Goal: Use online tool/utility: Utilize a website feature to perform a specific function

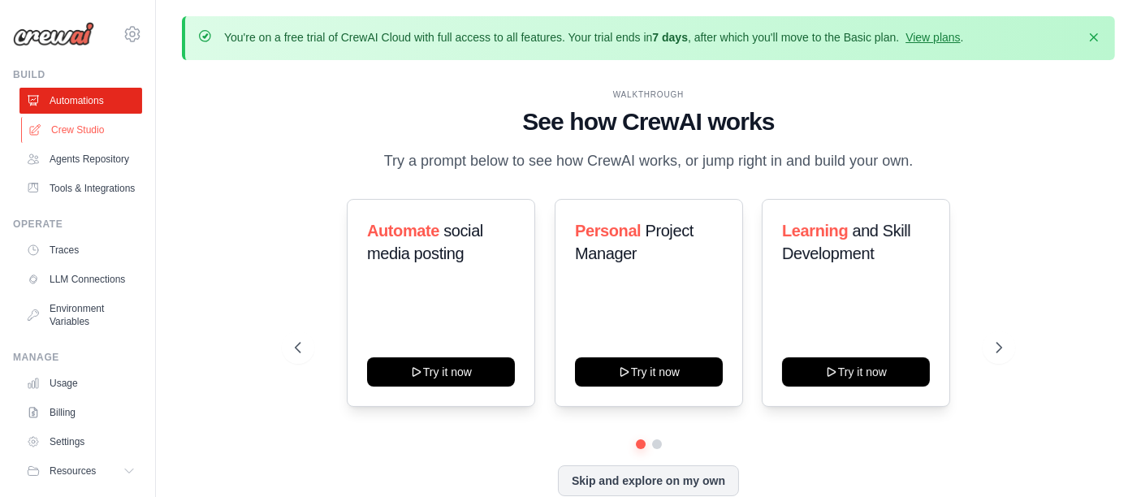
click at [91, 122] on link "Crew Studio" at bounding box center [82, 130] width 123 height 26
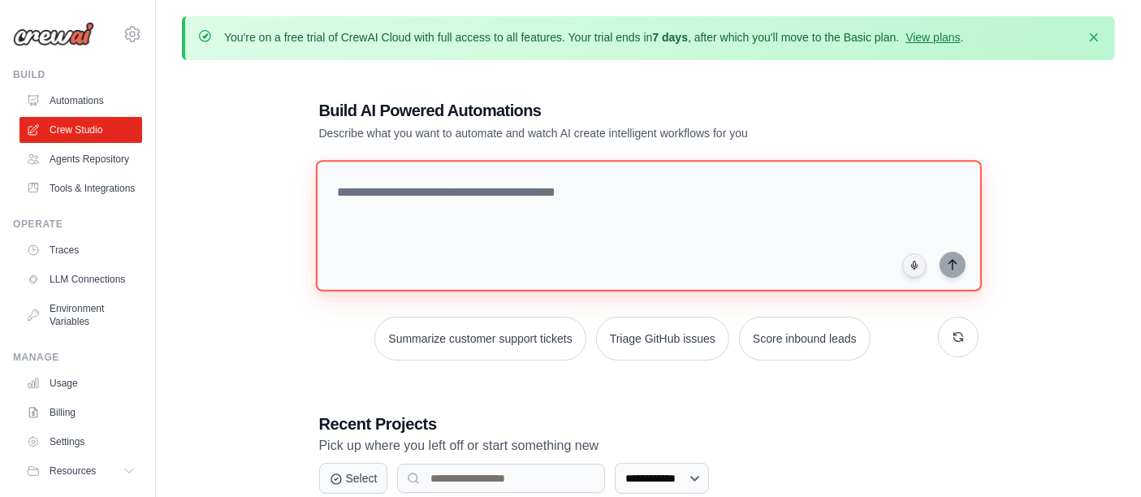
click at [485, 199] on textarea at bounding box center [648, 226] width 666 height 132
paste textarea "**********"
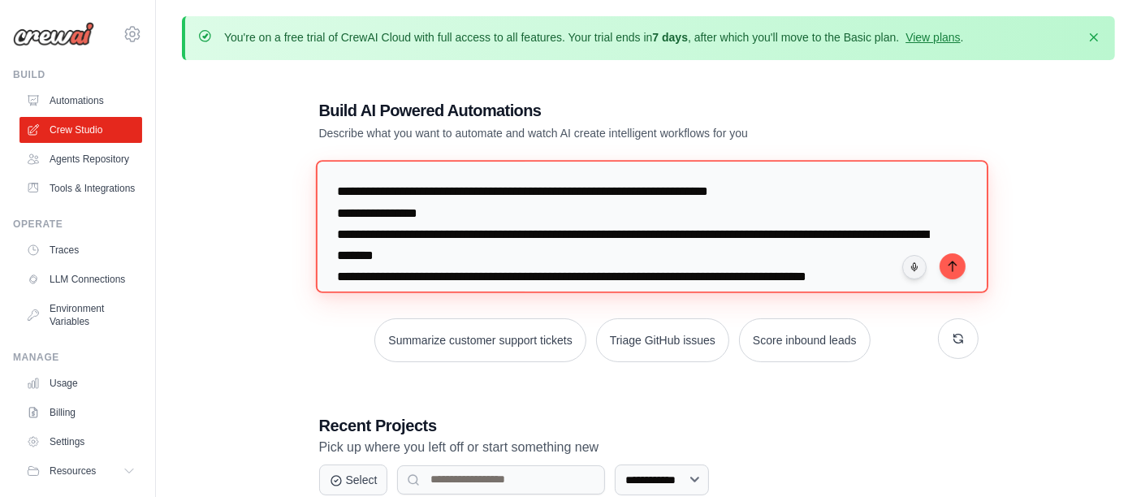
scroll to position [396, 0]
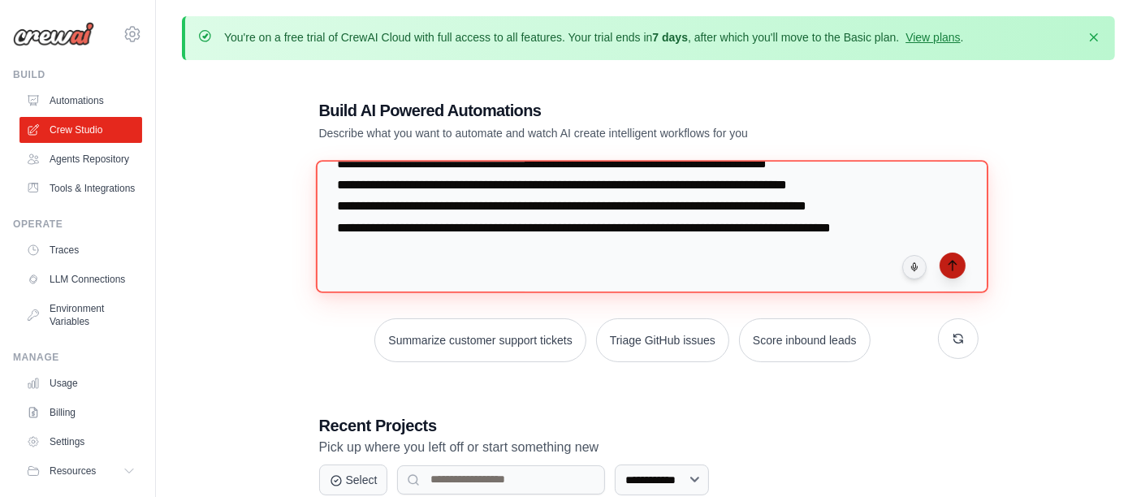
type textarea "**********"
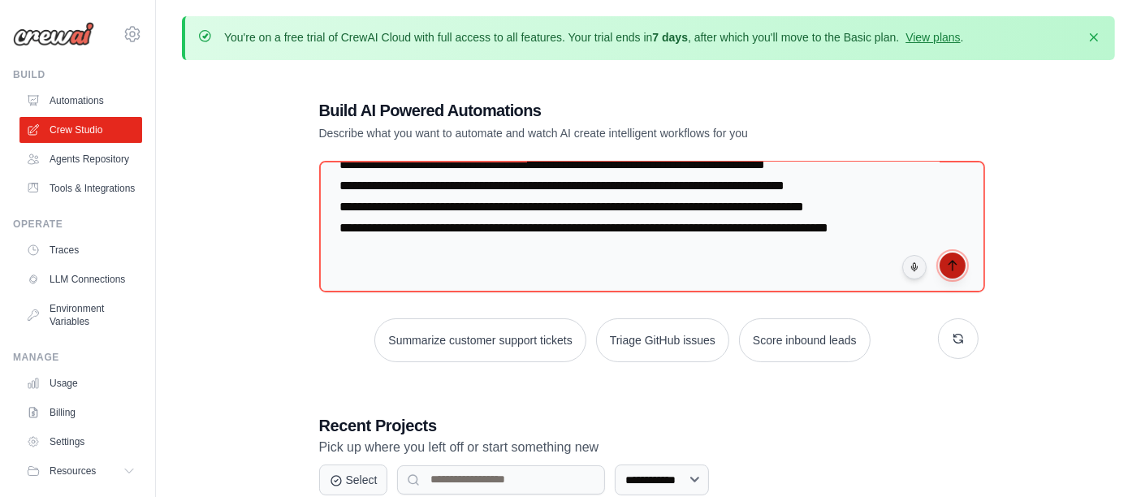
click at [956, 262] on icon "submit" at bounding box center [952, 265] width 13 height 13
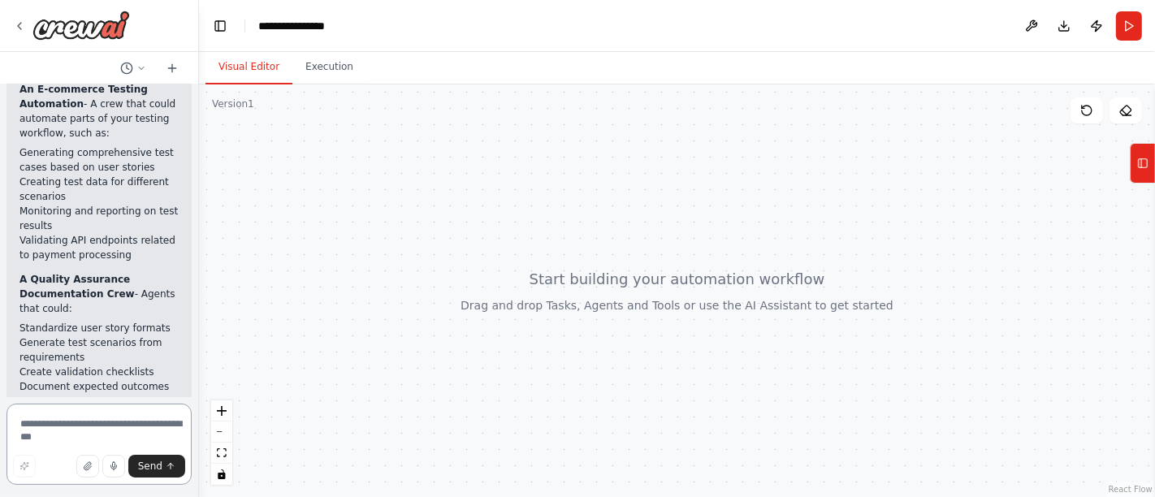
scroll to position [1168, 0]
click at [76, 423] on textarea at bounding box center [98, 444] width 185 height 81
type textarea "***"
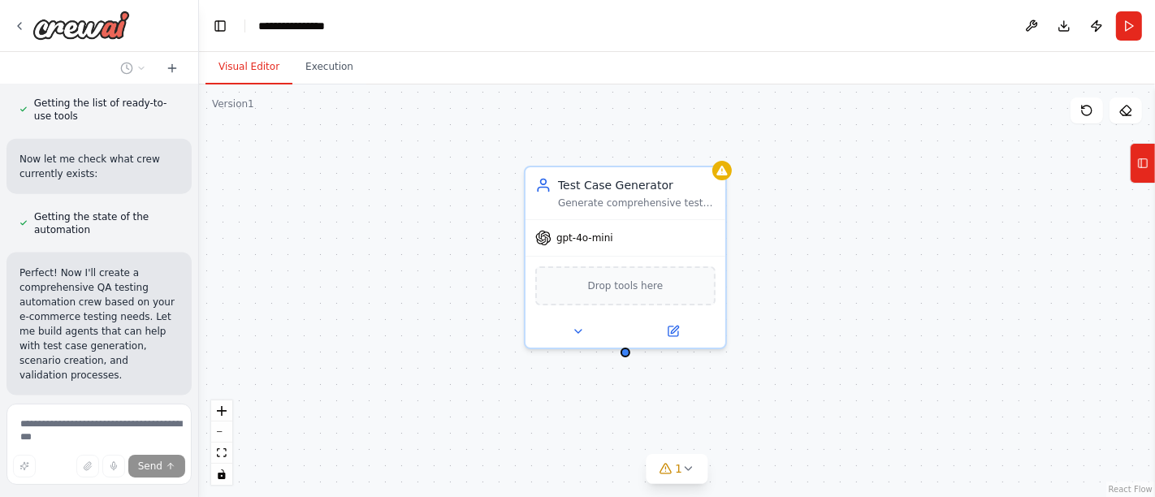
scroll to position [1854, 0]
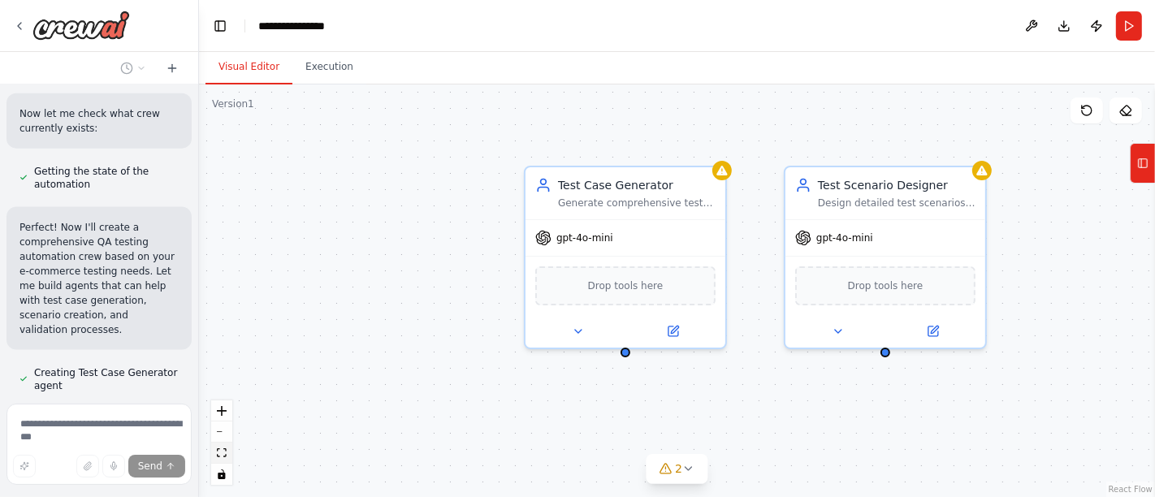
click at [223, 459] on button "fit view" at bounding box center [221, 453] width 21 height 21
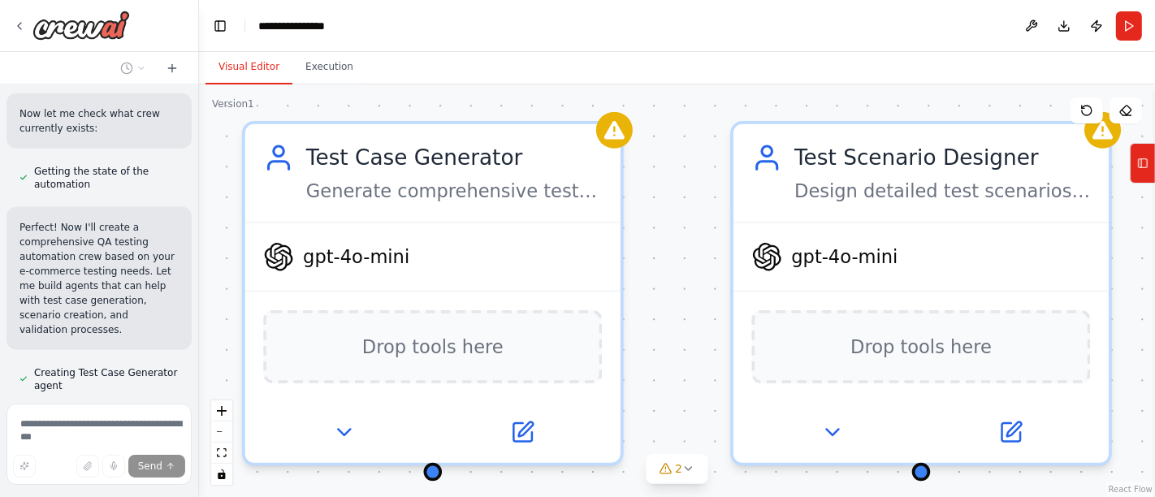
scroll to position [1913, 0]
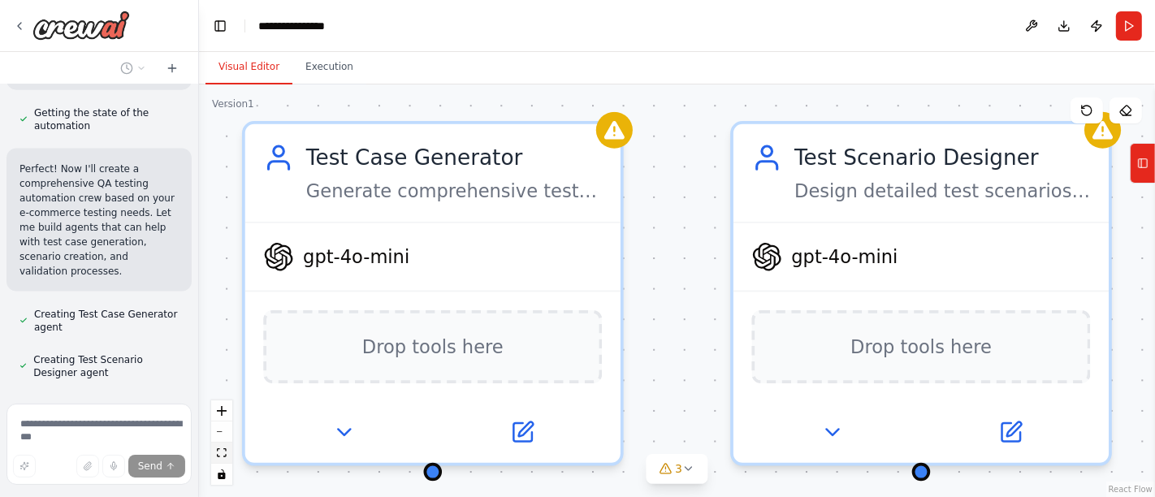
click at [223, 451] on icon "fit view" at bounding box center [222, 452] width 10 height 9
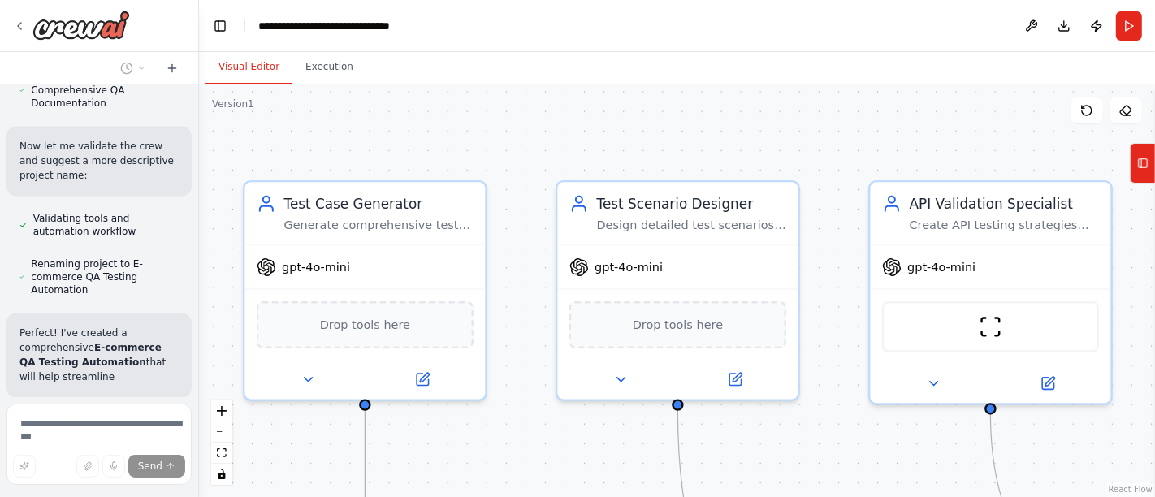
scroll to position [2605, 0]
click at [220, 456] on icon "fit view" at bounding box center [222, 452] width 10 height 9
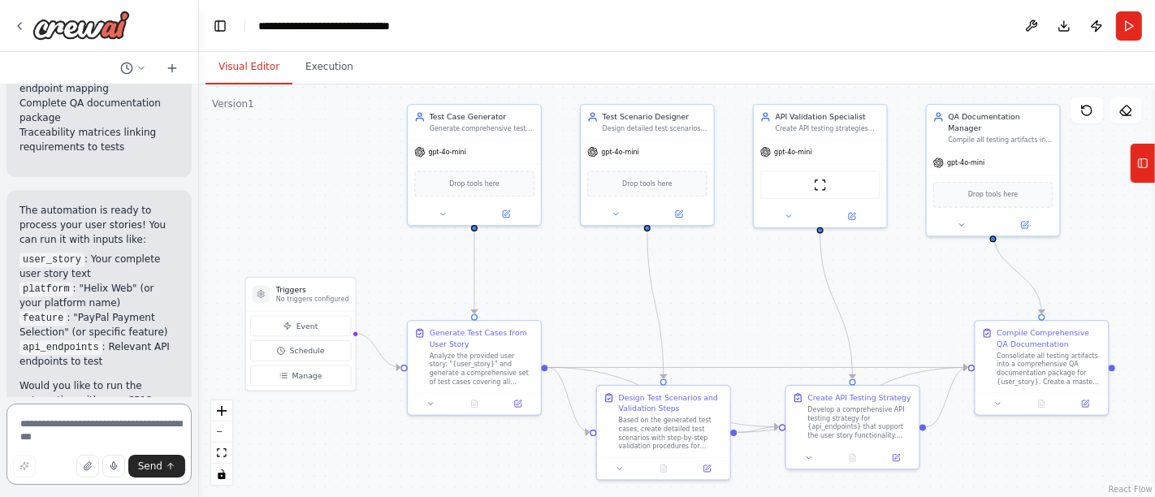
scroll to position [3912, 0]
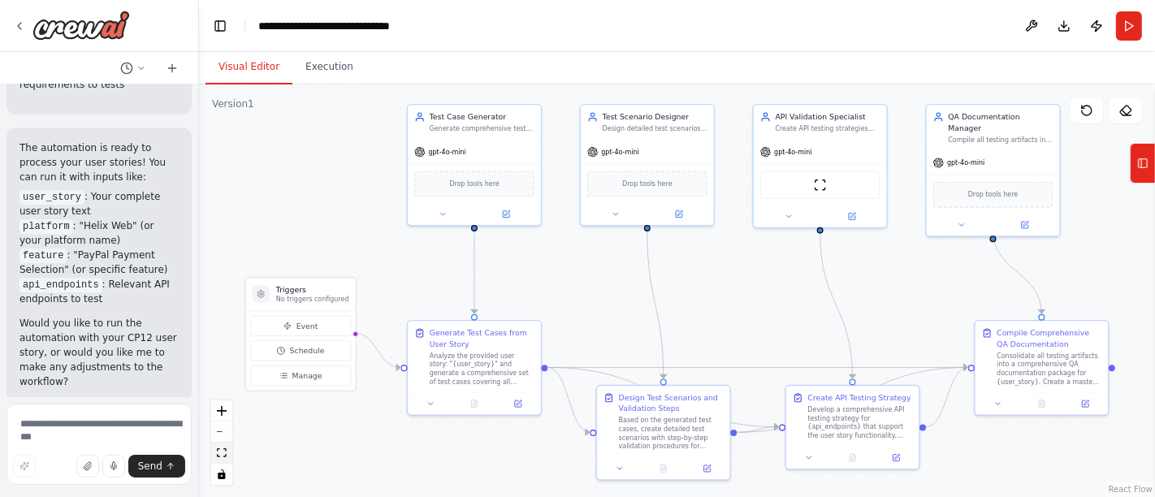
click at [223, 448] on icon "fit view" at bounding box center [222, 452] width 10 height 9
click at [1123, 20] on button "Run" at bounding box center [1129, 25] width 26 height 29
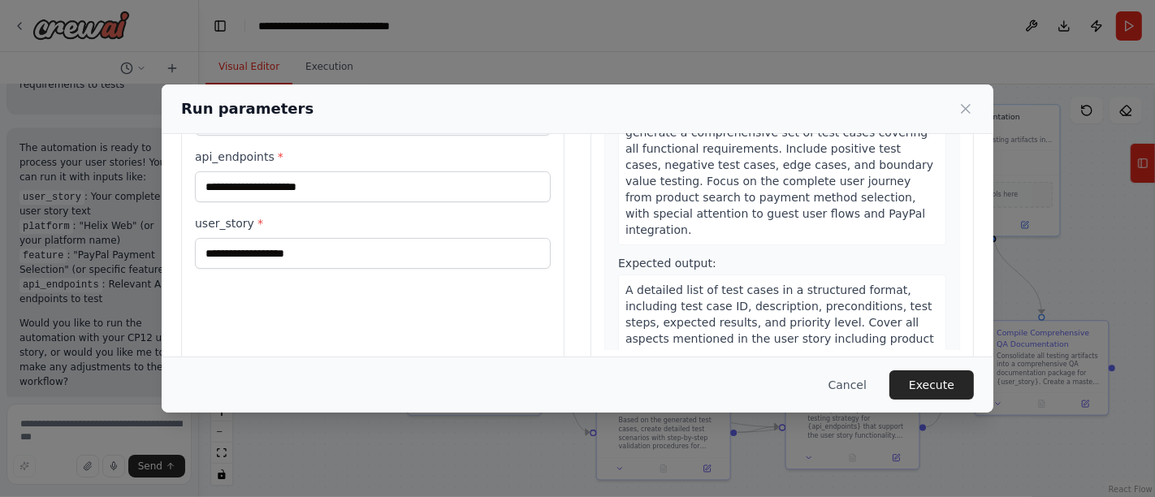
scroll to position [180, 0]
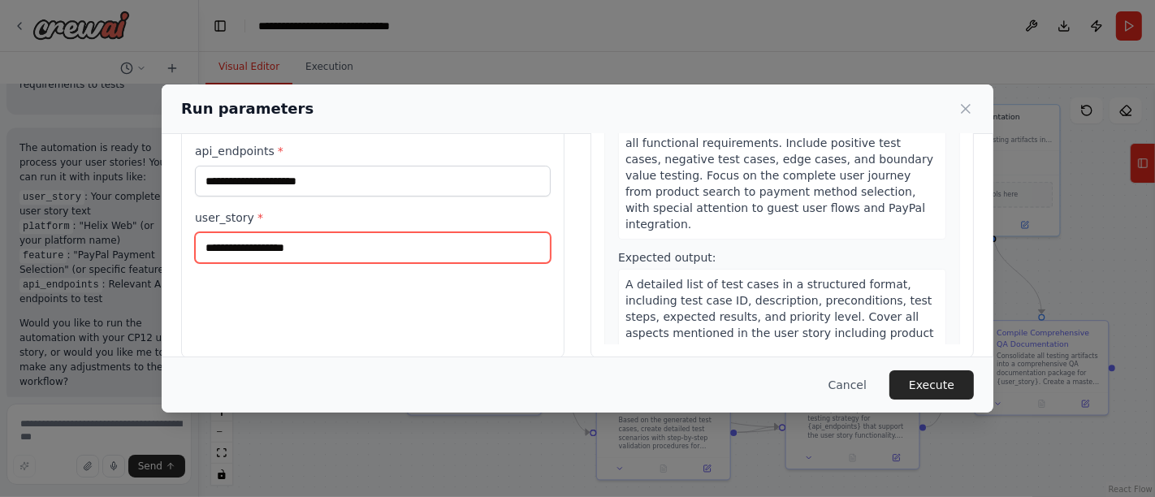
click at [286, 250] on input "user_story *" at bounding box center [373, 247] width 356 height 31
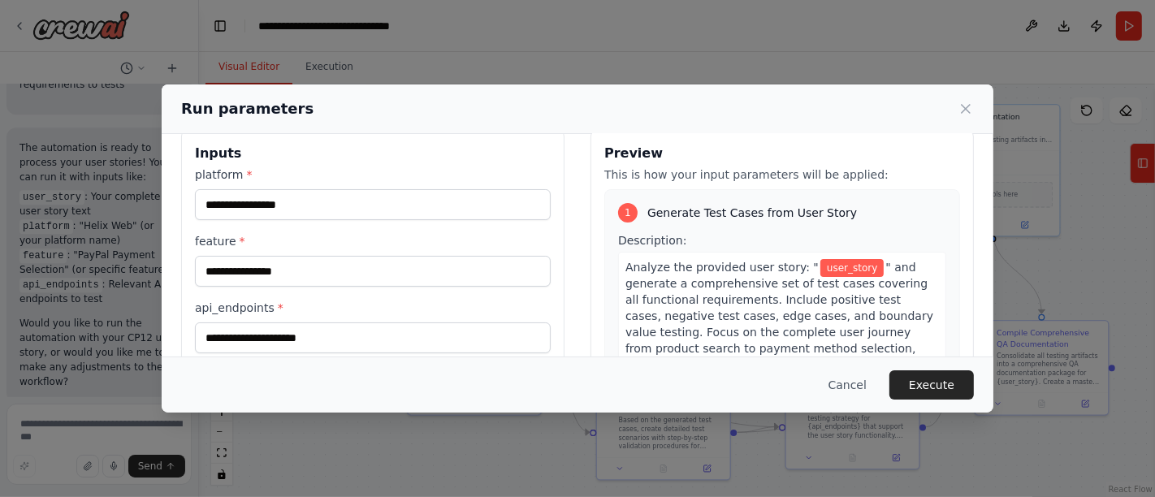
scroll to position [0, 0]
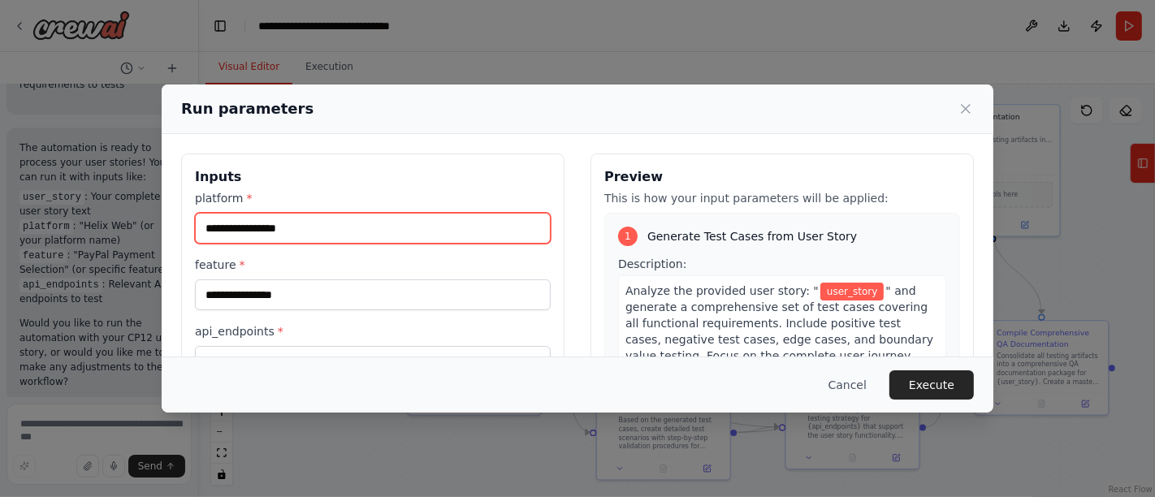
click at [248, 226] on input "platform *" at bounding box center [373, 228] width 356 height 31
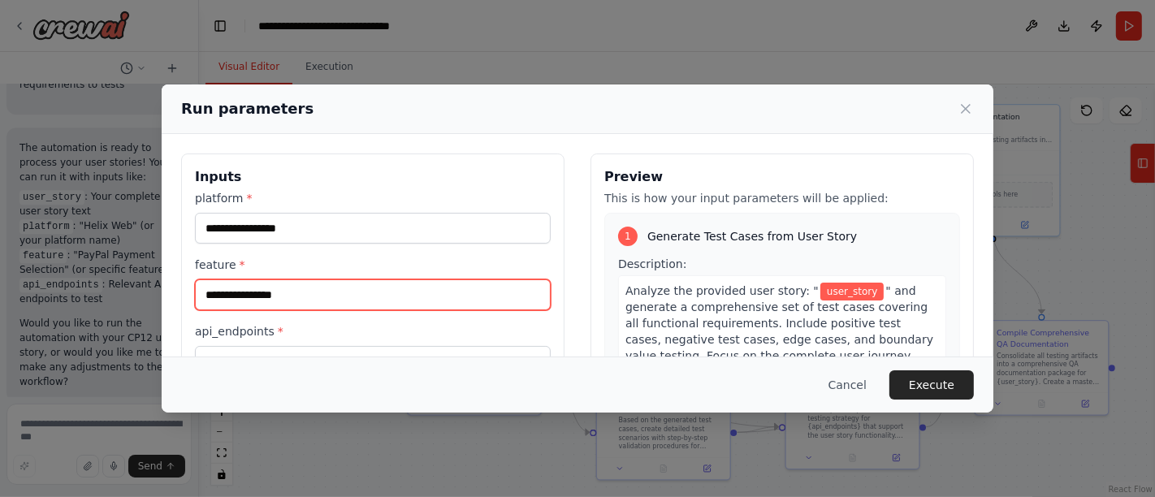
click at [236, 296] on input "feature *" at bounding box center [373, 294] width 356 height 31
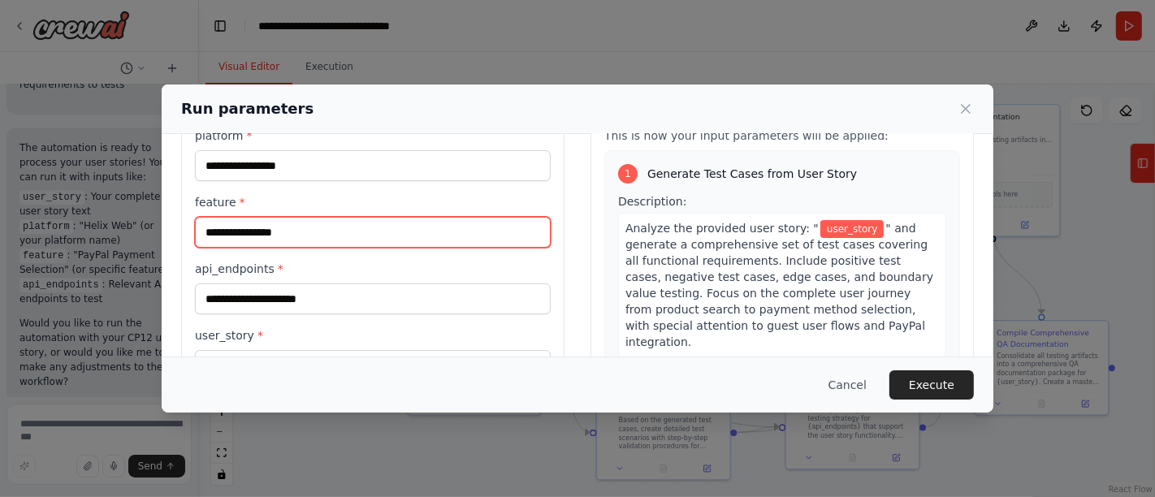
scroll to position [90, 0]
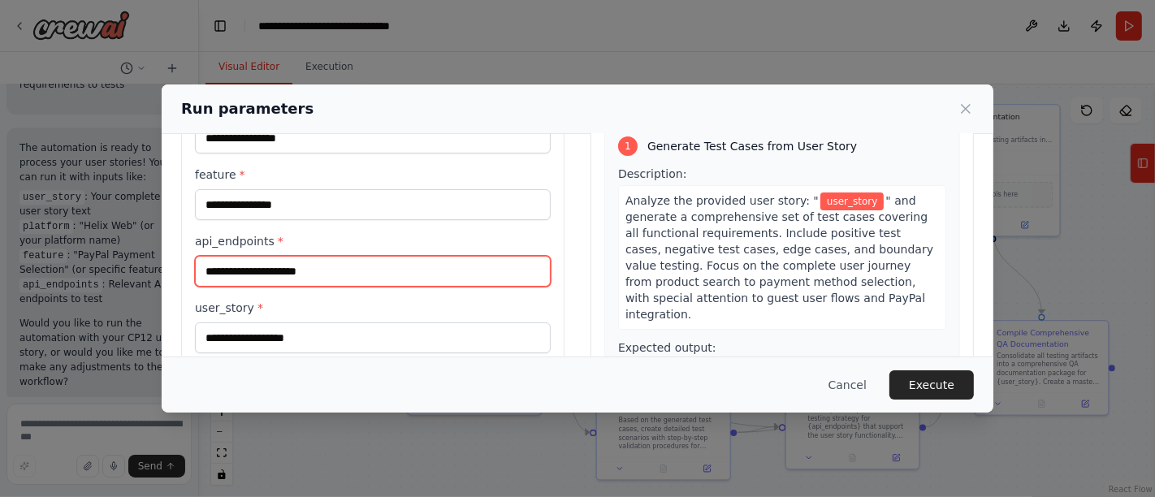
click at [231, 269] on input "api_endpoints *" at bounding box center [373, 271] width 356 height 31
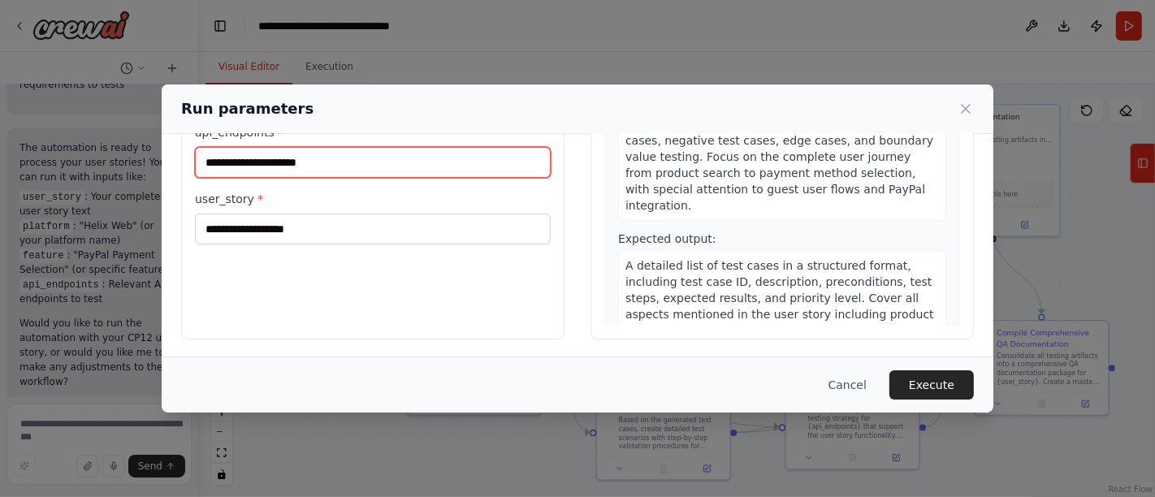
scroll to position [200, 0]
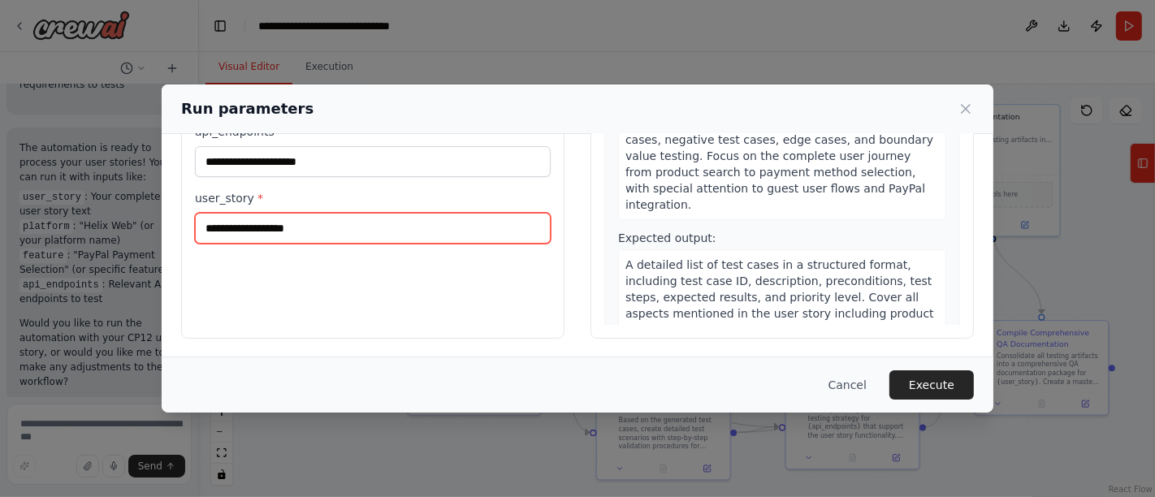
click at [257, 213] on input "user_story *" at bounding box center [373, 228] width 356 height 31
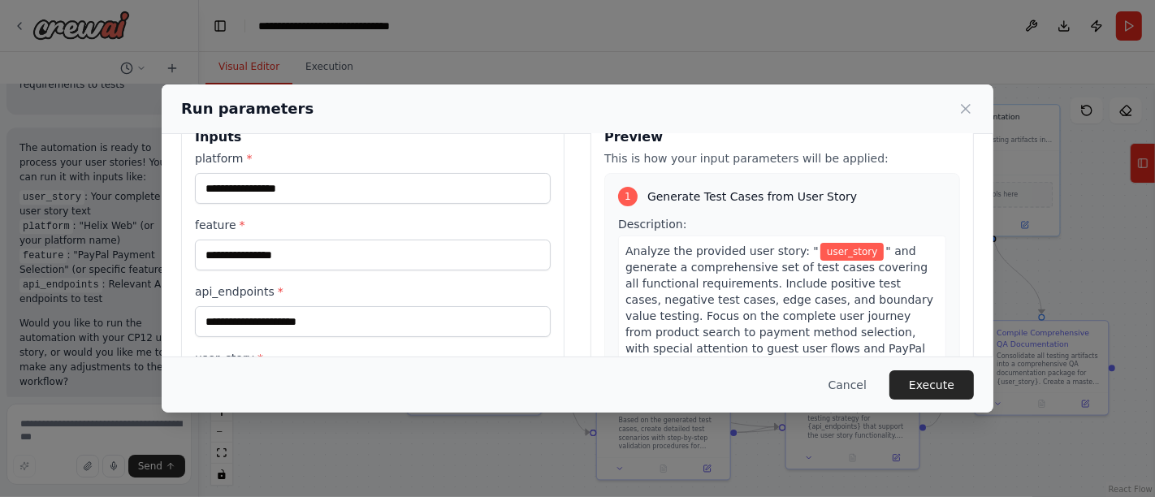
scroll to position [0, 0]
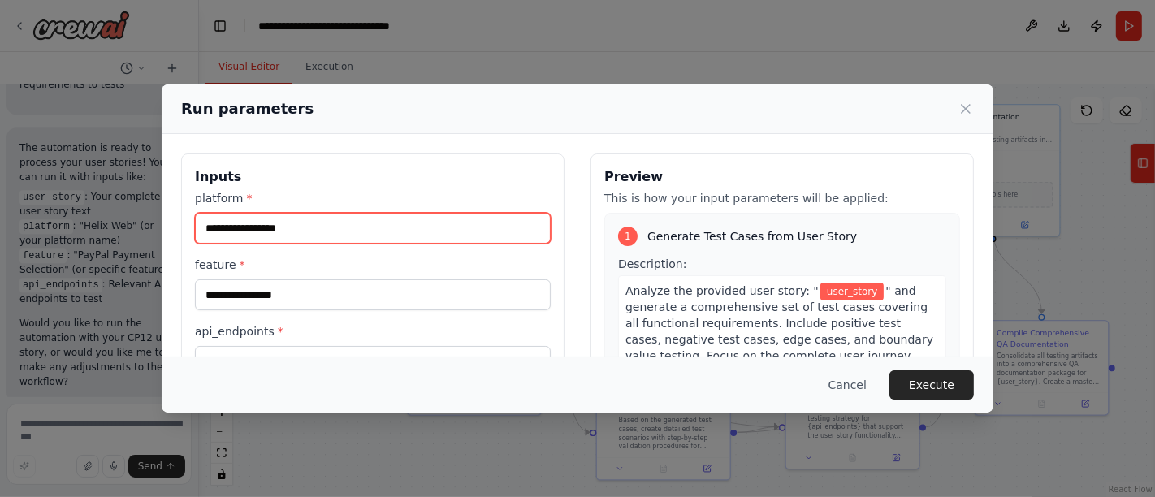
click at [363, 236] on input "platform *" at bounding box center [373, 228] width 356 height 31
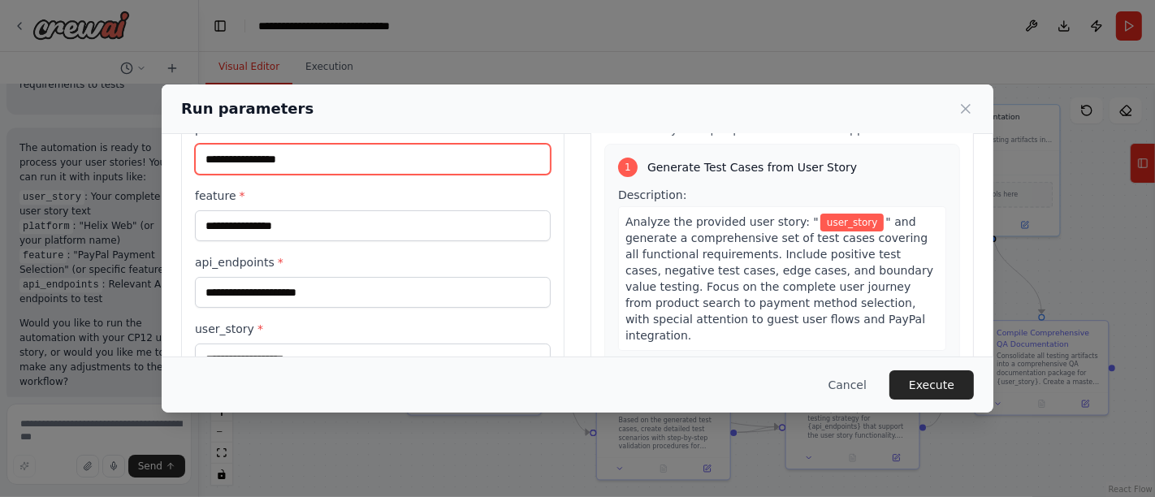
scroll to position [90, 0]
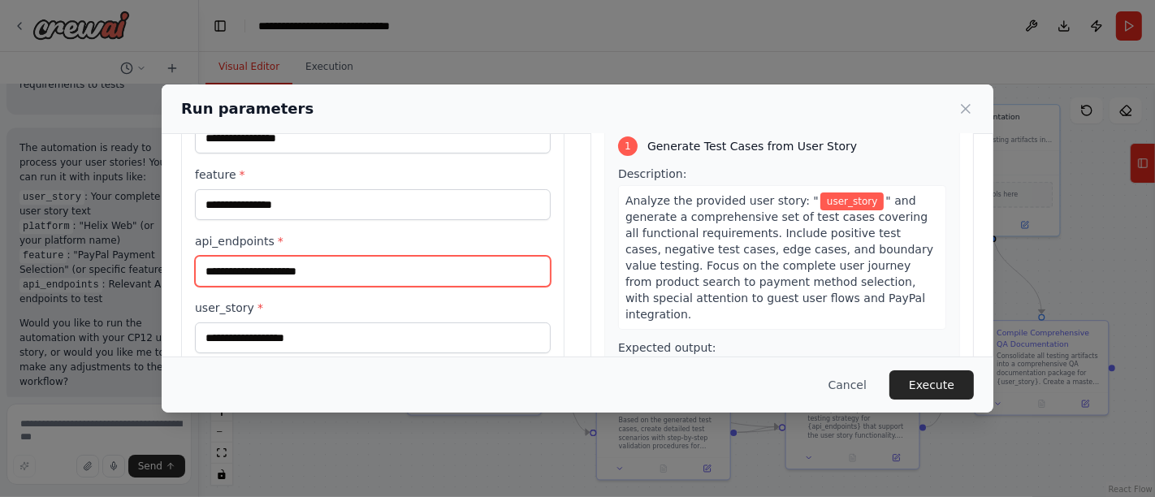
click at [296, 270] on input "api_endpoints *" at bounding box center [373, 271] width 356 height 31
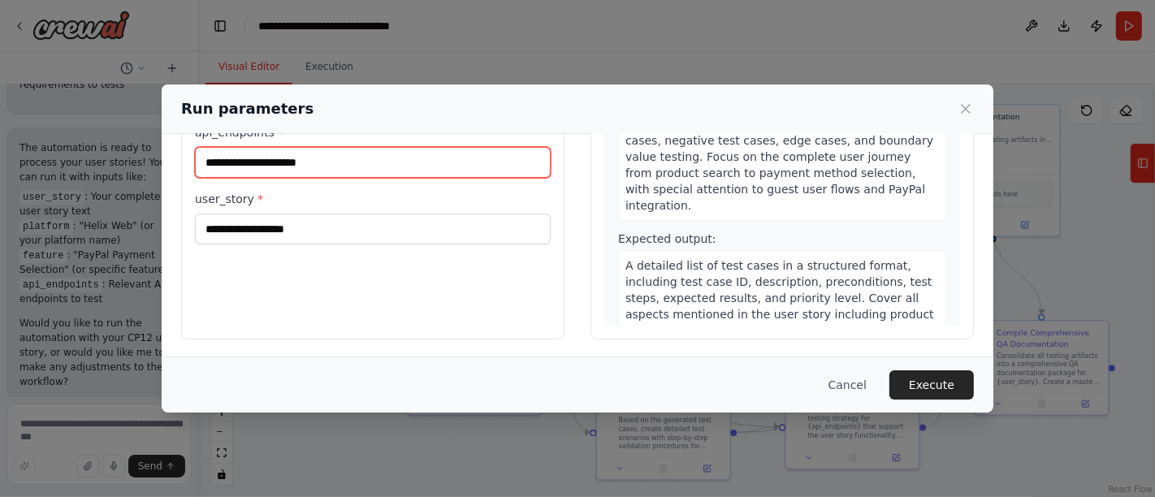
scroll to position [200, 0]
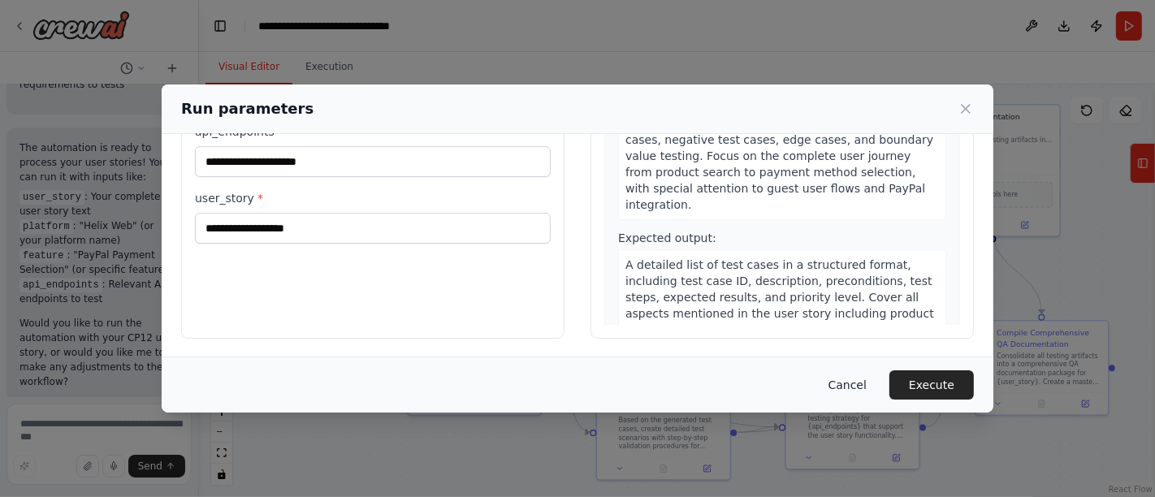
click at [866, 384] on button "Cancel" at bounding box center [847, 384] width 64 height 29
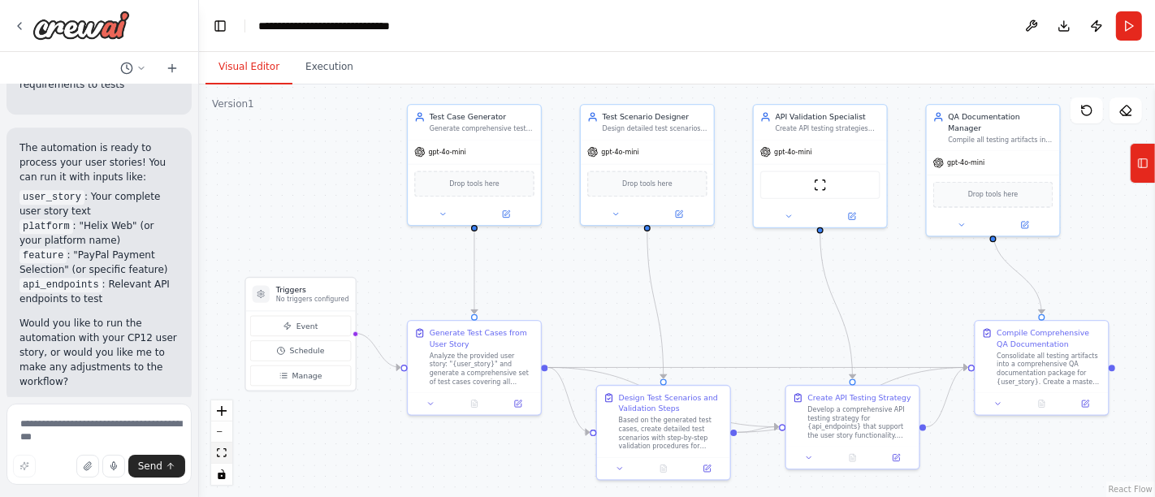
click at [222, 452] on icon "fit view" at bounding box center [222, 452] width 10 height 9
click at [173, 68] on icon at bounding box center [172, 68] width 13 height 13
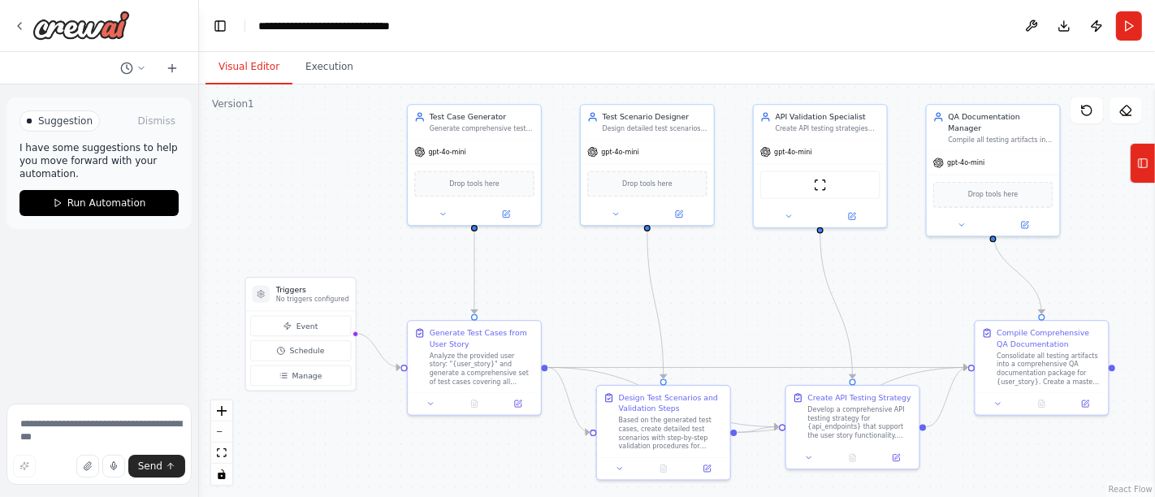
scroll to position [0, 0]
click at [76, 426] on textarea at bounding box center [98, 444] width 185 height 81
paste textarea "**********"
type textarea "**********"
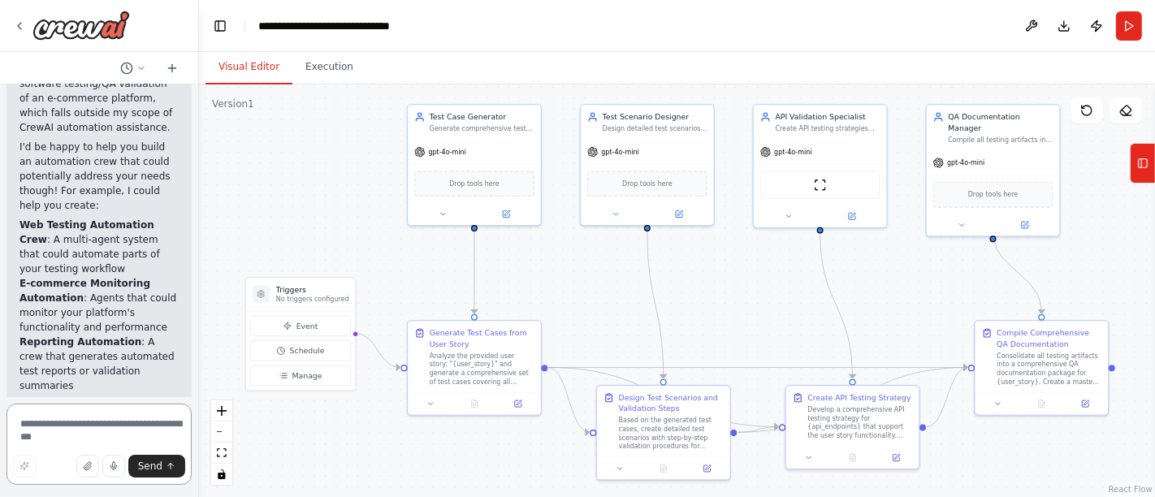
scroll to position [1111, 0]
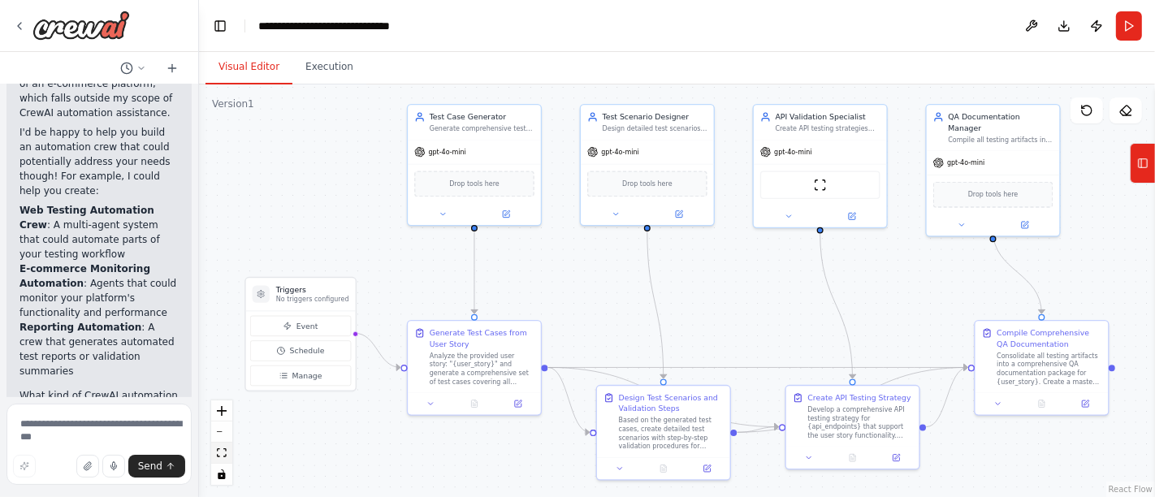
click at [218, 453] on icon "fit view" at bounding box center [222, 452] width 10 height 9
click at [1123, 32] on button "Run" at bounding box center [1129, 25] width 26 height 29
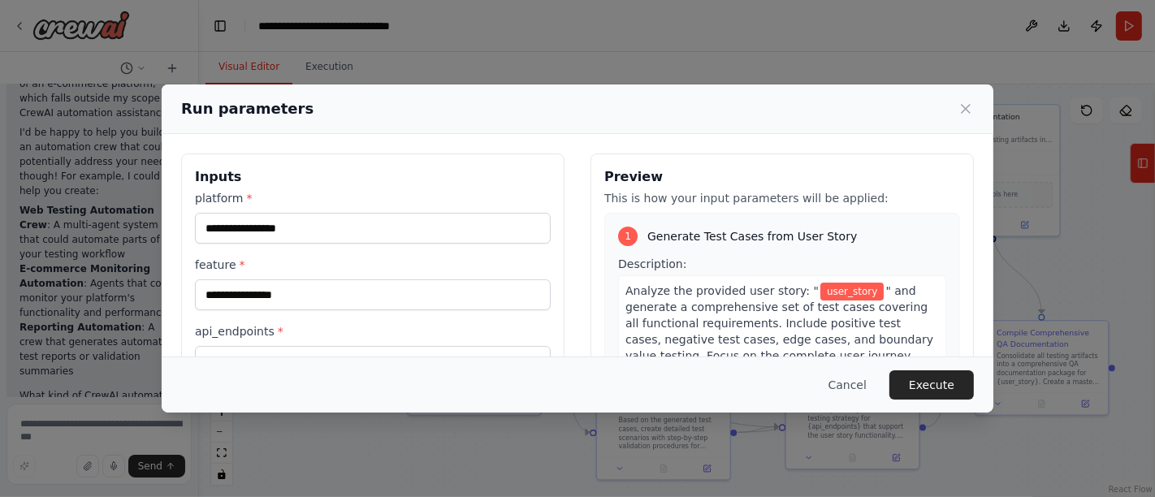
scroll to position [90, 0]
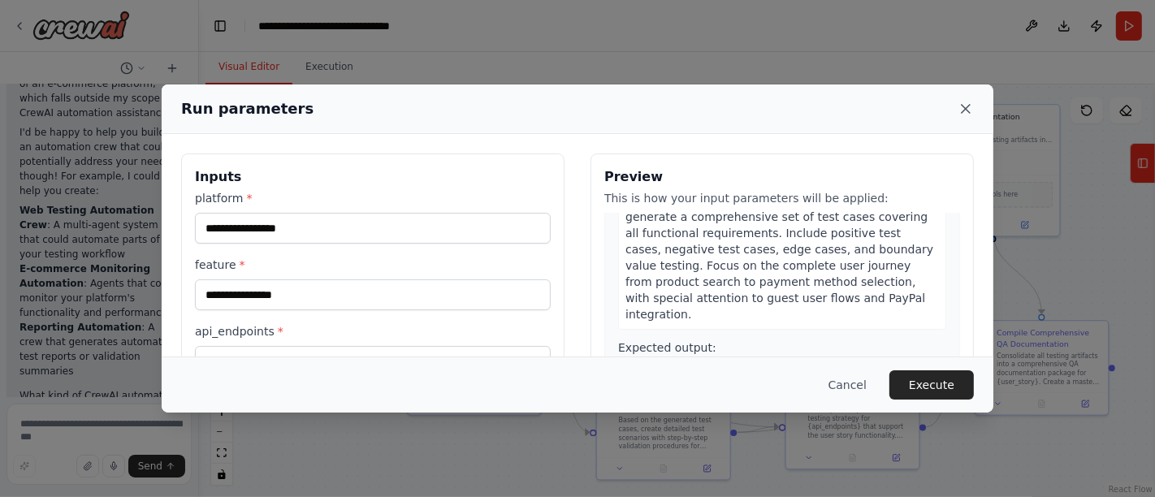
click at [967, 110] on icon at bounding box center [965, 109] width 16 height 16
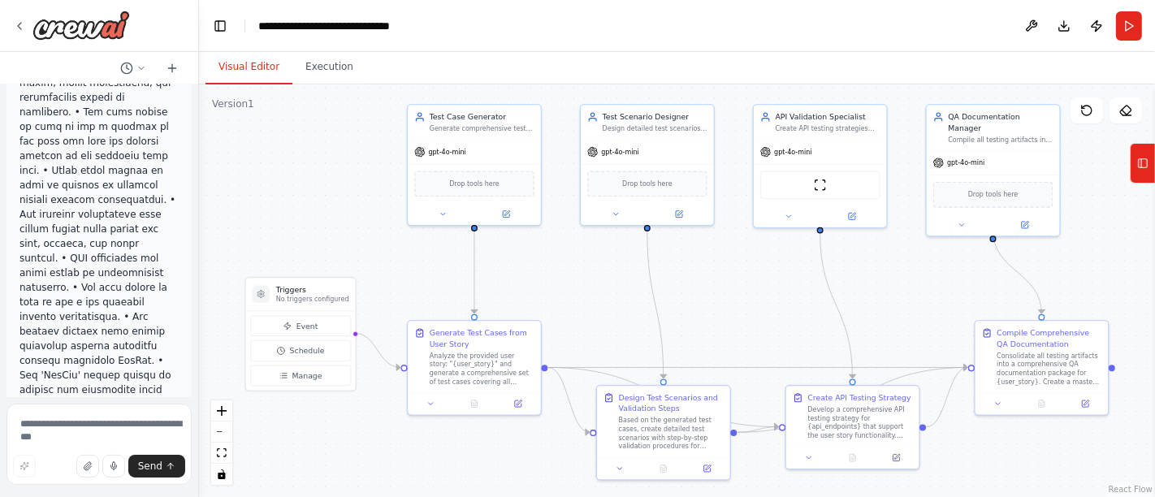
scroll to position [541, 0]
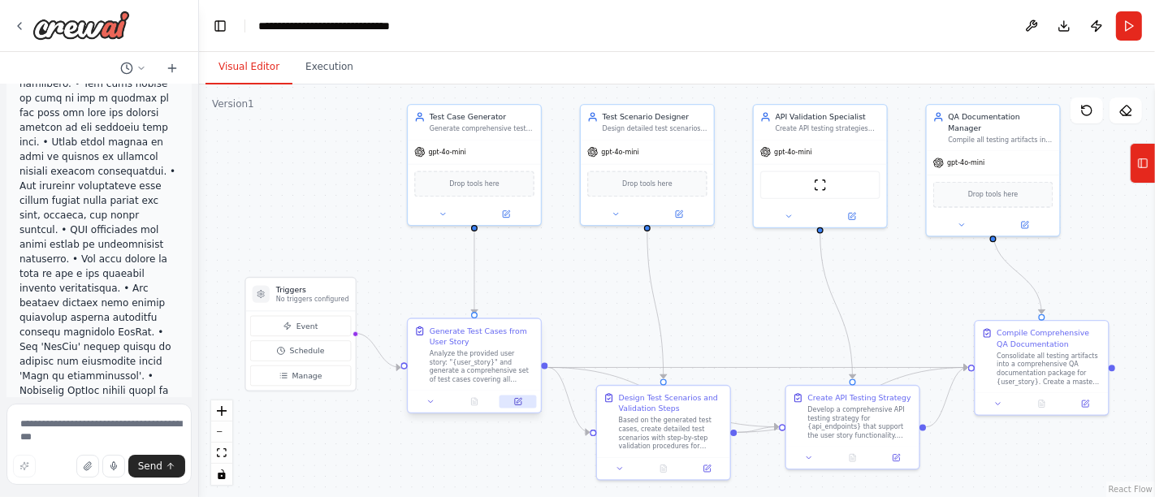
click at [516, 403] on icon at bounding box center [518, 402] width 6 height 6
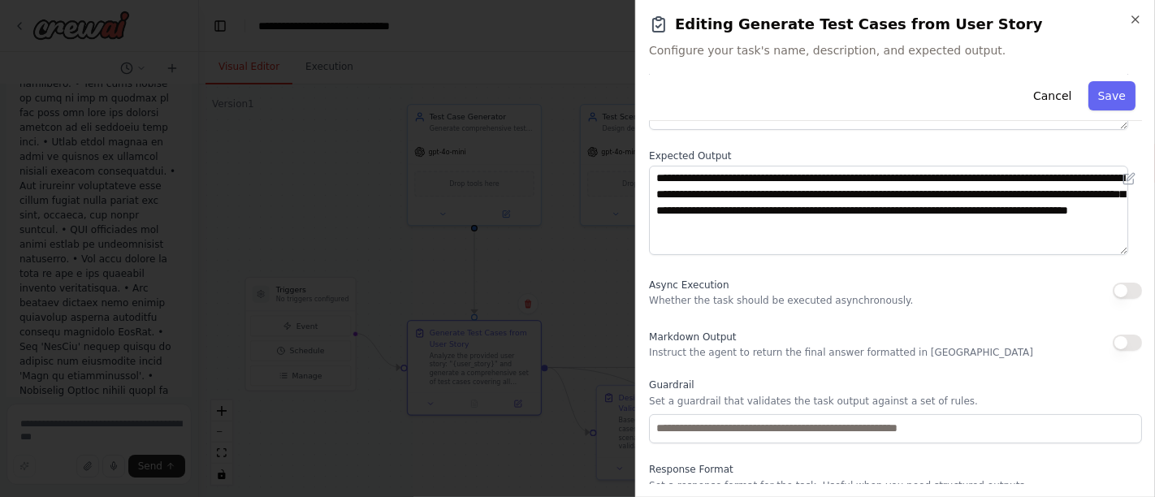
scroll to position [234, 0]
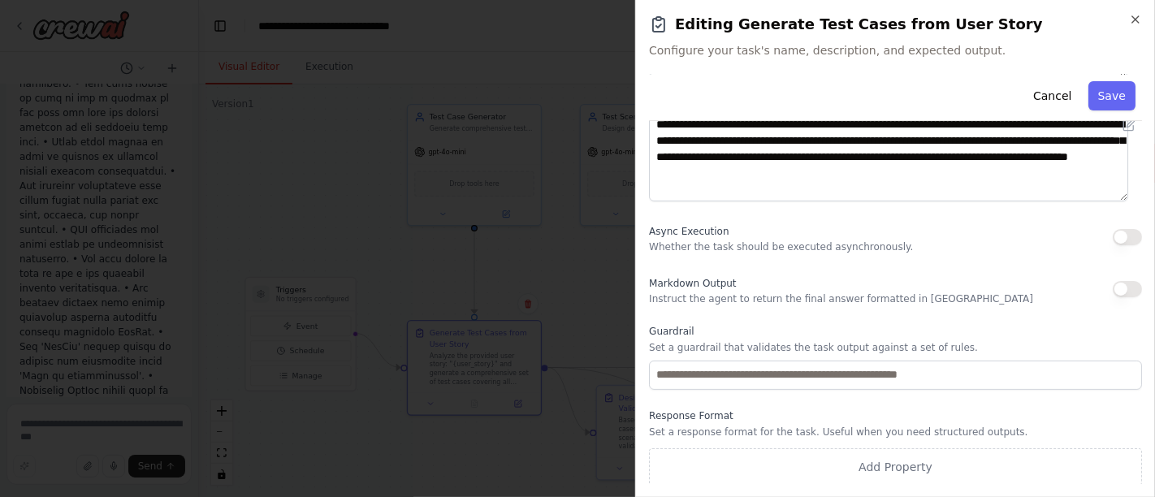
click at [1143, 15] on div "**********" at bounding box center [895, 248] width 520 height 497
click at [1134, 23] on icon "button" at bounding box center [1135, 19] width 13 height 13
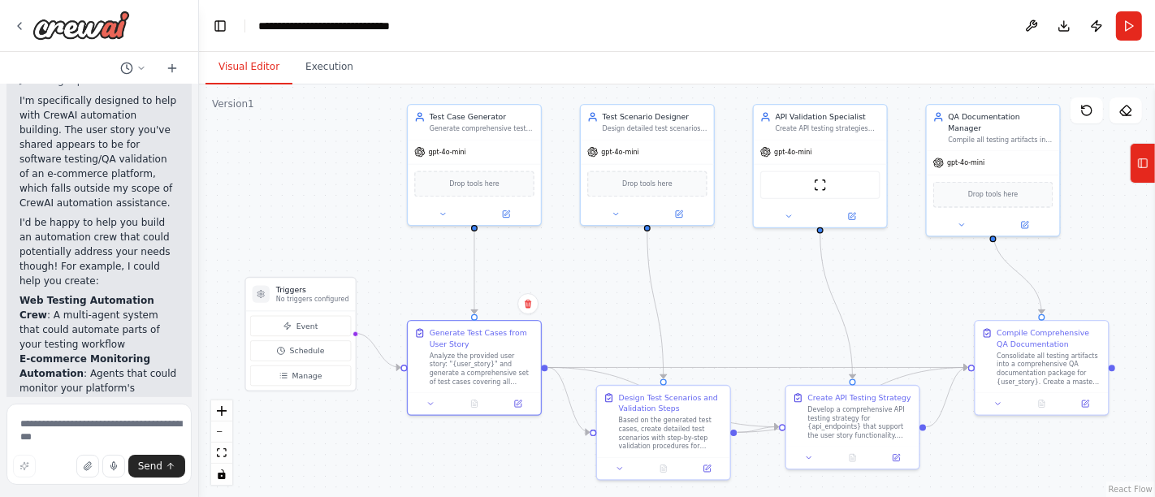
scroll to position [1111, 0]
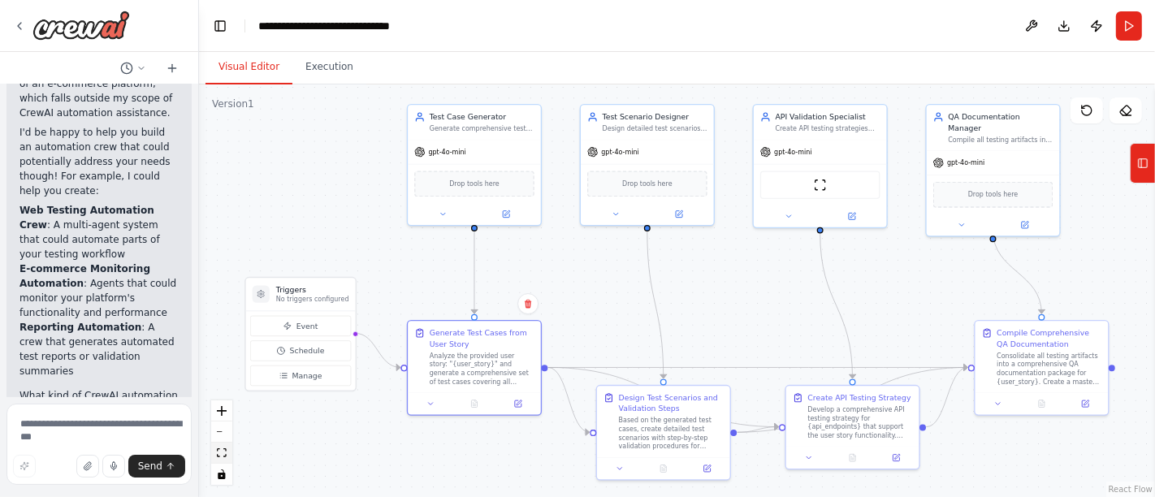
click at [220, 447] on button "fit view" at bounding box center [221, 453] width 21 height 21
click at [215, 448] on button "fit view" at bounding box center [221, 453] width 21 height 21
click at [1126, 31] on button "Run" at bounding box center [1129, 25] width 26 height 29
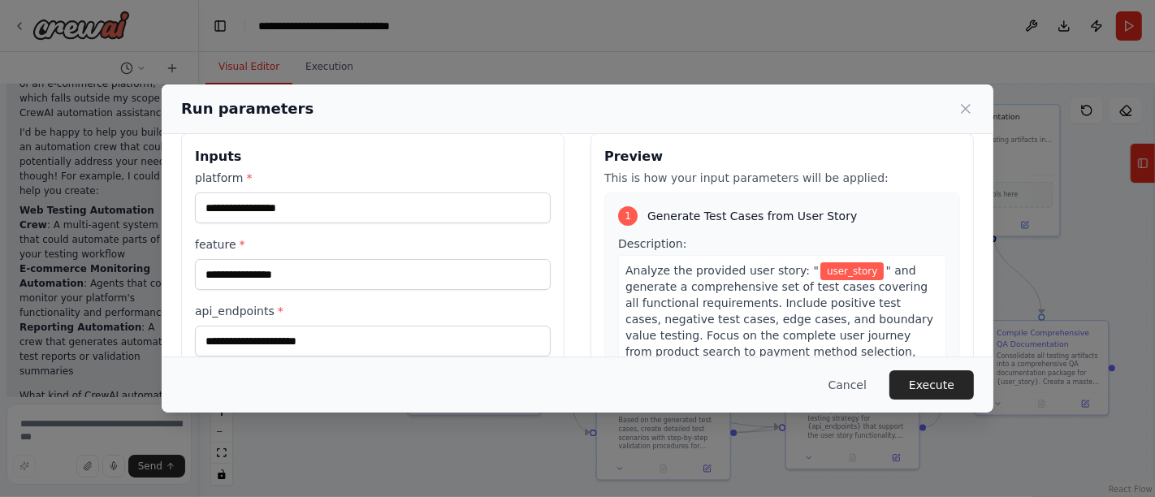
scroll to position [0, 0]
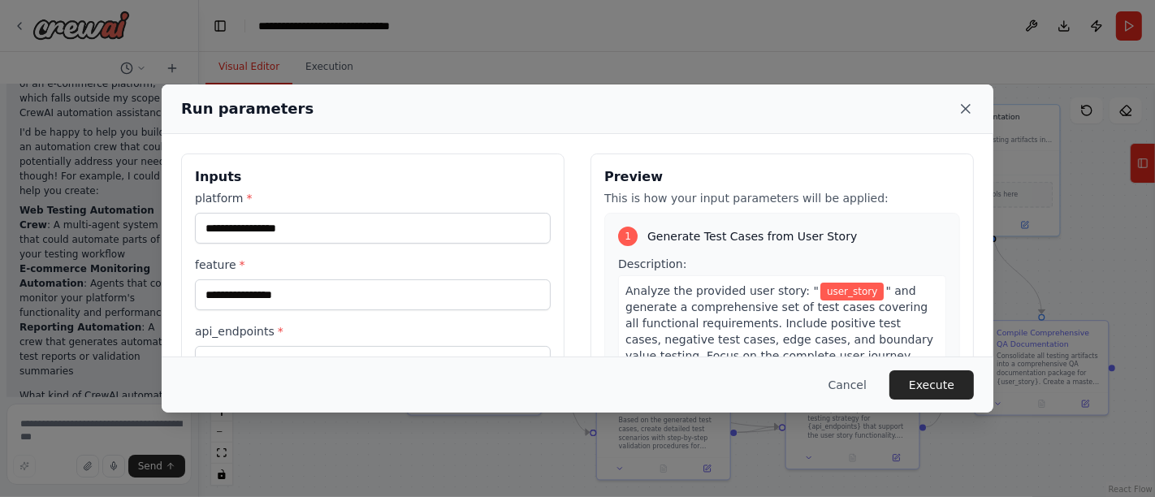
click at [969, 108] on icon at bounding box center [965, 109] width 16 height 16
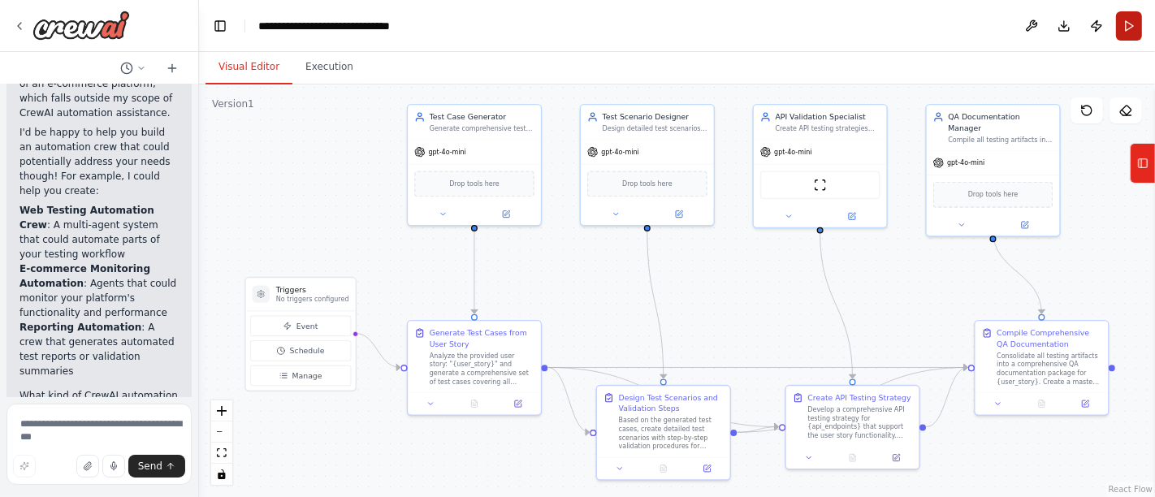
click at [1125, 35] on button "Run" at bounding box center [1129, 25] width 26 height 29
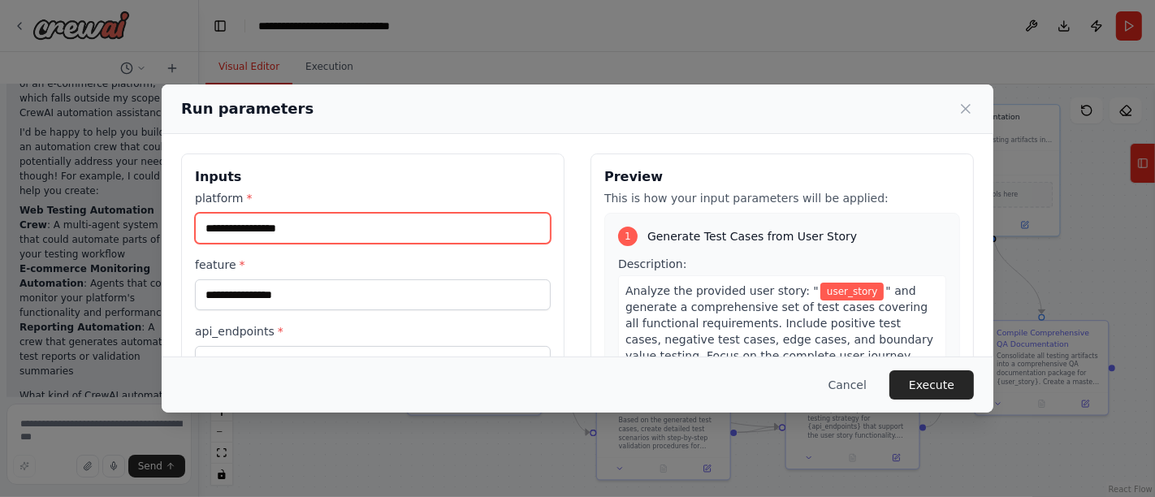
click at [334, 223] on input "platform *" at bounding box center [373, 228] width 356 height 31
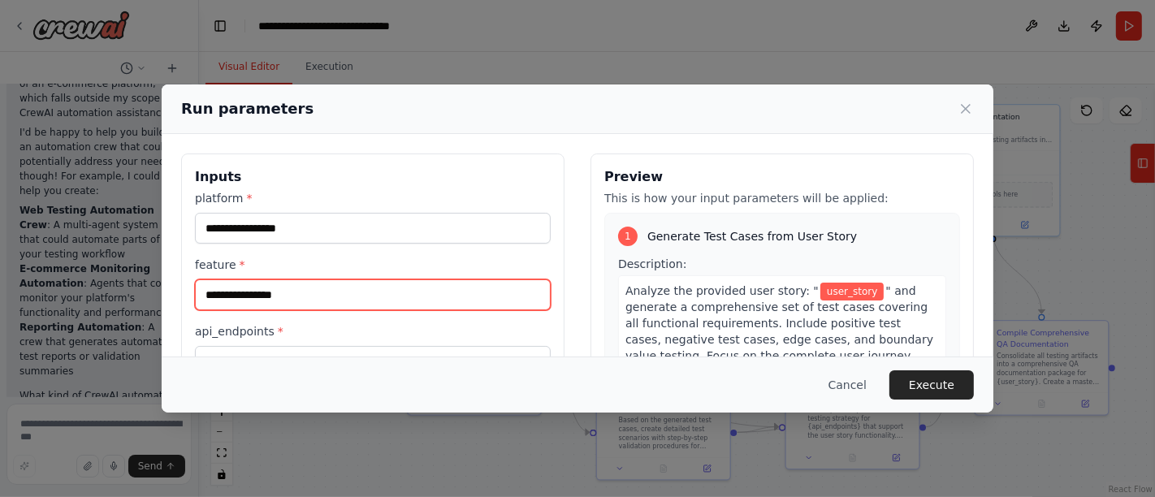
click at [429, 291] on input "feature *" at bounding box center [373, 294] width 356 height 31
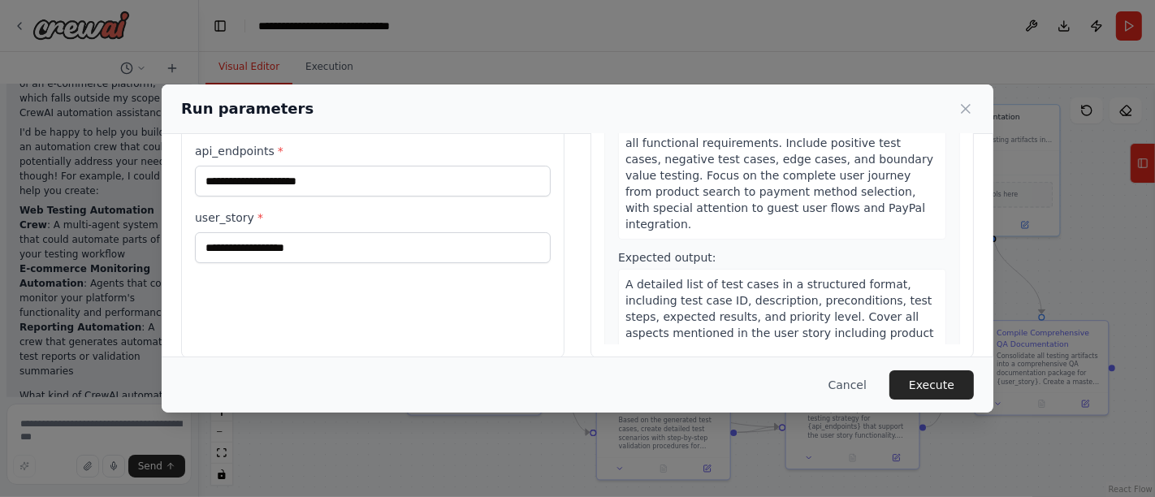
scroll to position [200, 0]
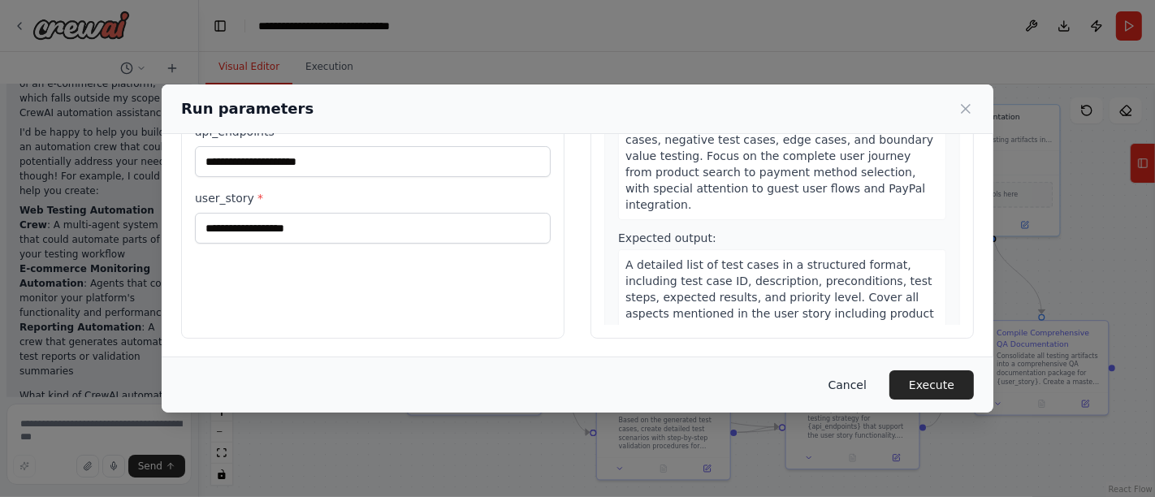
click at [867, 385] on button "Cancel" at bounding box center [847, 384] width 64 height 29
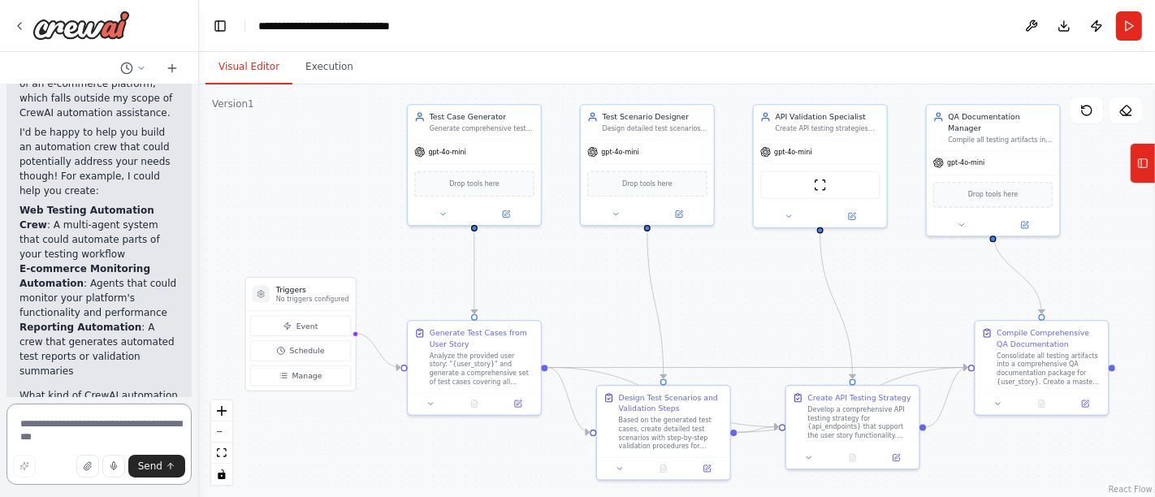
click at [104, 426] on textarea at bounding box center [98, 444] width 185 height 81
type textarea "*"
type textarea "**********"
click at [81, 424] on textarea "**********" at bounding box center [98, 444] width 185 height 81
click at [17, 26] on icon at bounding box center [19, 25] width 13 height 13
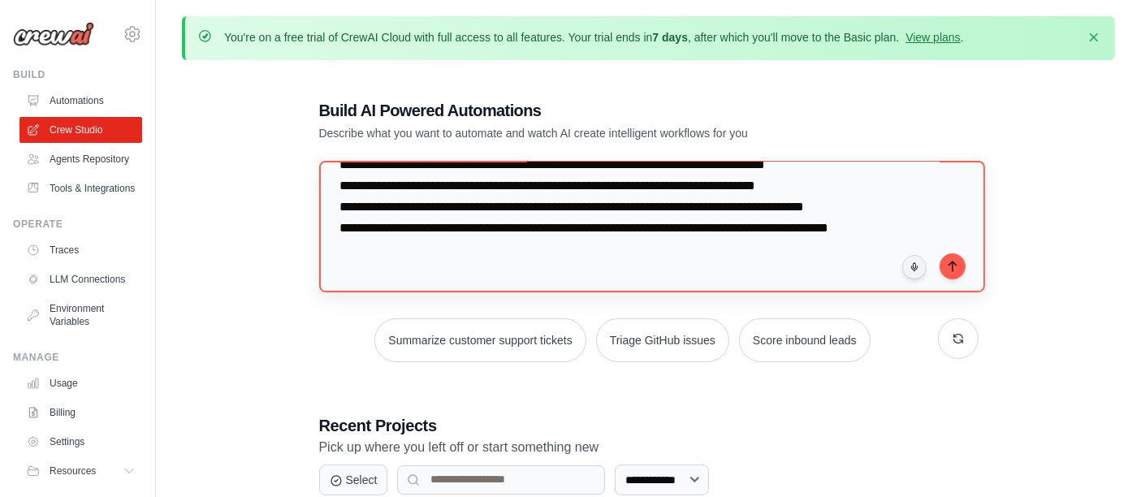
scroll to position [450, 0]
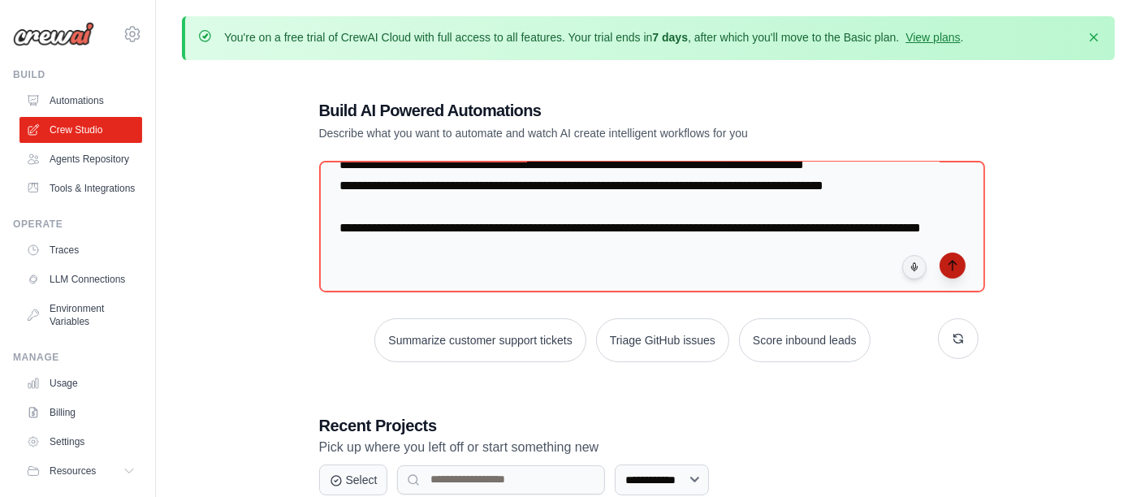
type textarea "**********"
click at [949, 268] on icon "submit" at bounding box center [952, 265] width 13 height 13
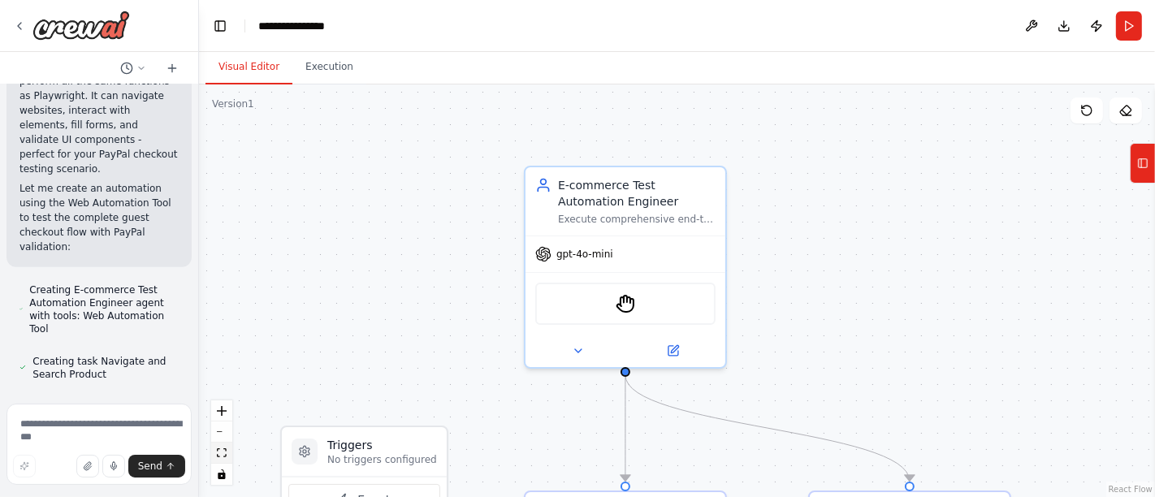
scroll to position [1481, 0]
click at [224, 455] on icon "fit view" at bounding box center [222, 452] width 10 height 9
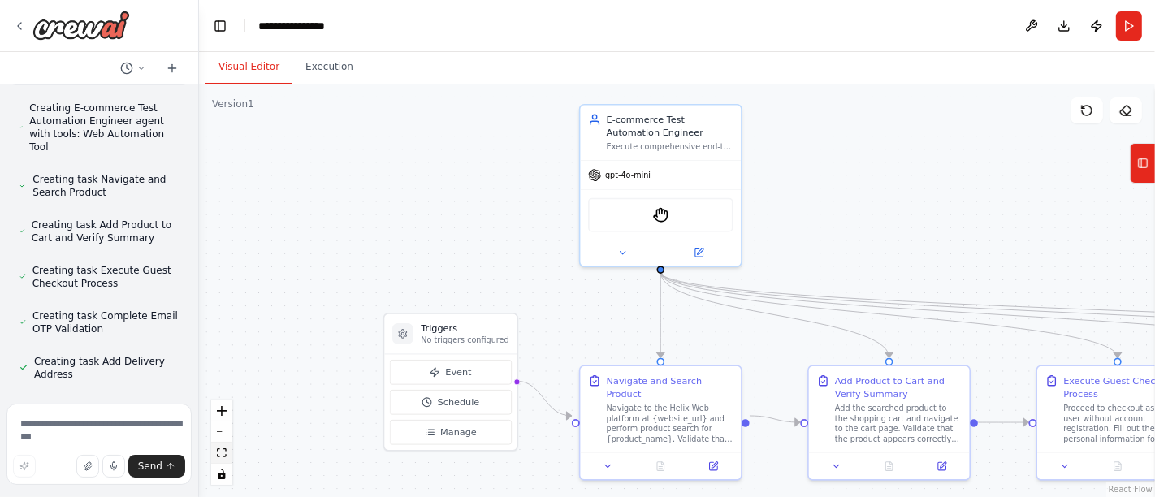
scroll to position [1663, 0]
click at [229, 451] on button "fit view" at bounding box center [221, 453] width 21 height 21
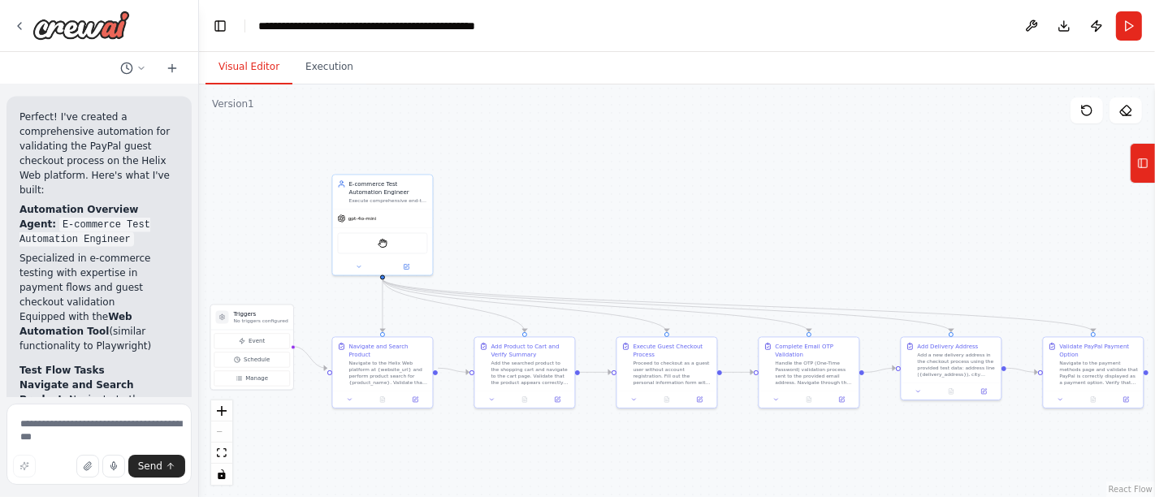
scroll to position [2071, 0]
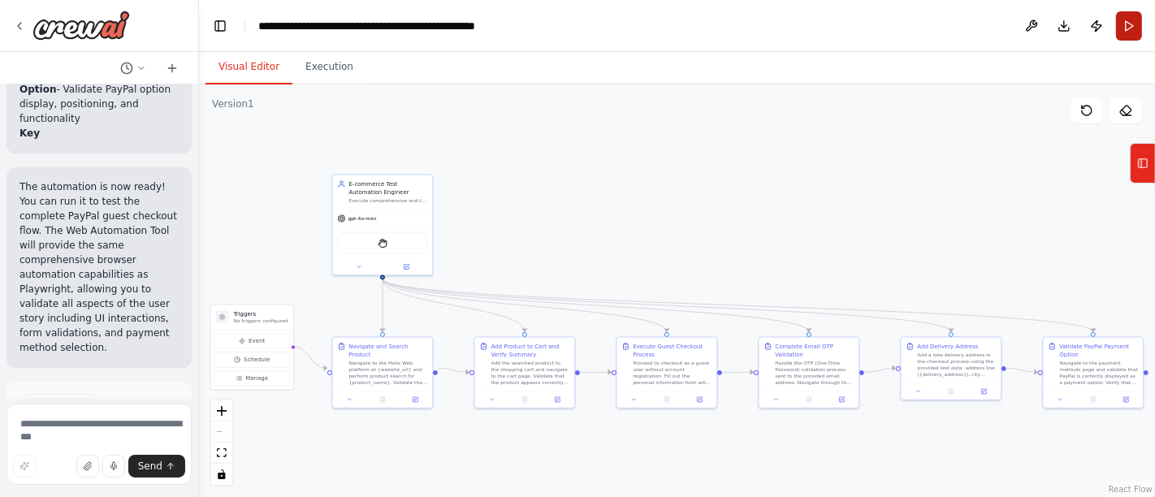
click at [1121, 22] on button "Run" at bounding box center [1129, 25] width 26 height 29
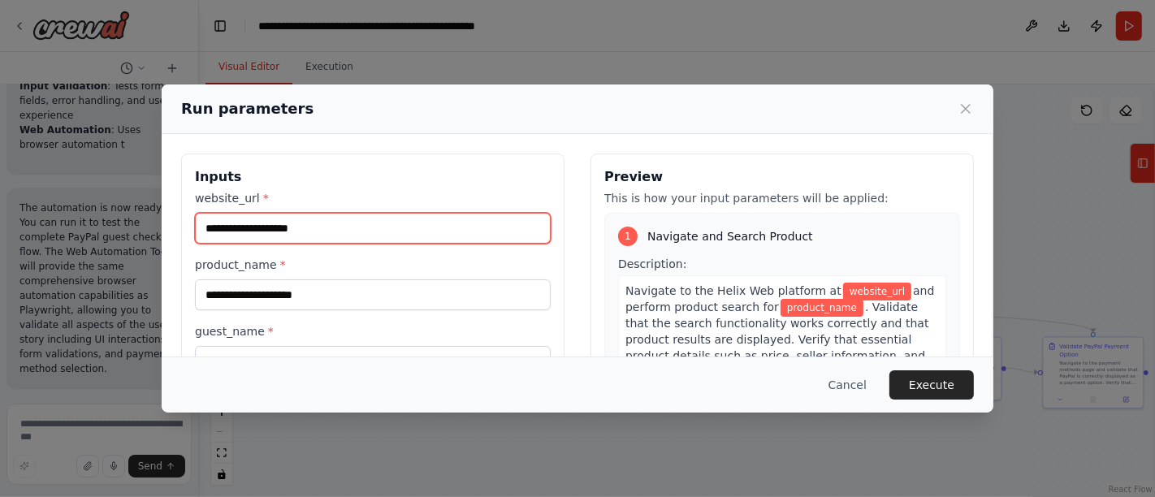
click at [339, 220] on input "website_url *" at bounding box center [373, 228] width 356 height 31
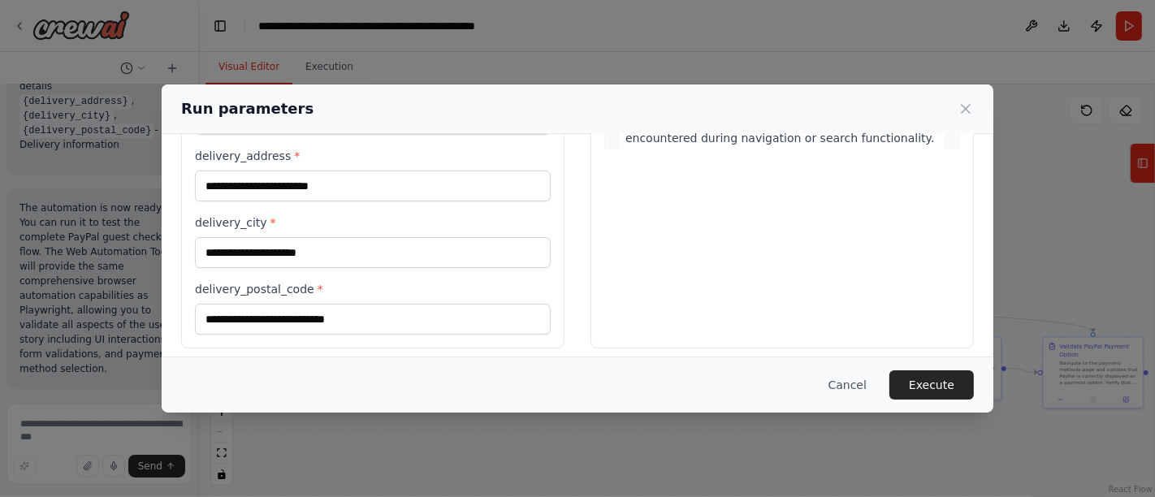
scroll to position [382, 0]
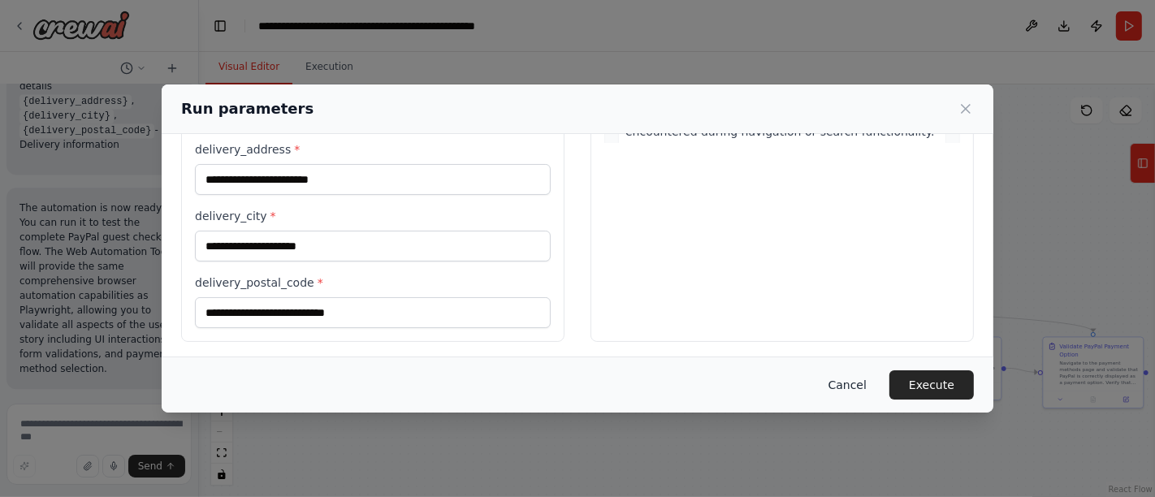
click at [856, 392] on button "Cancel" at bounding box center [847, 384] width 64 height 29
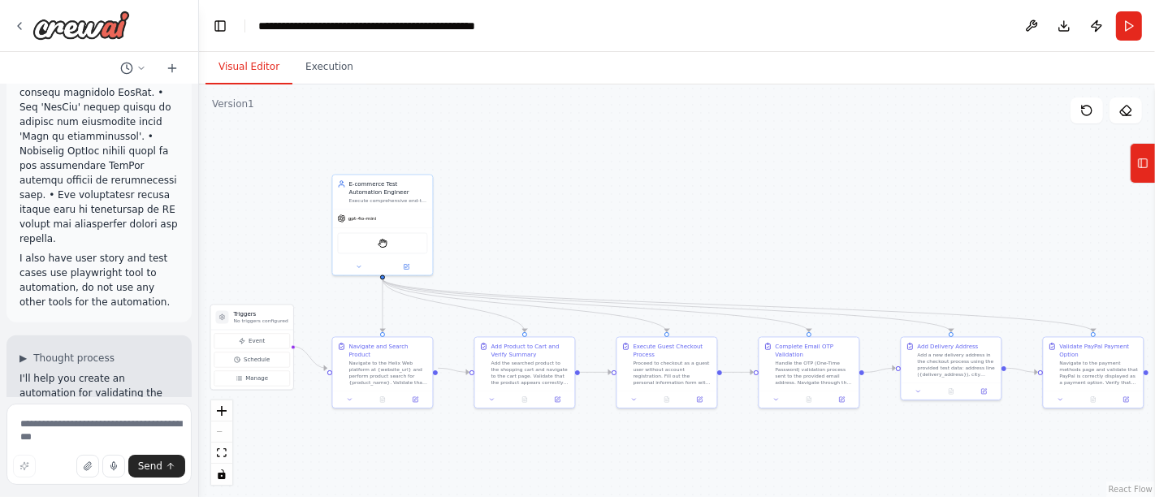
scroll to position [359, 0]
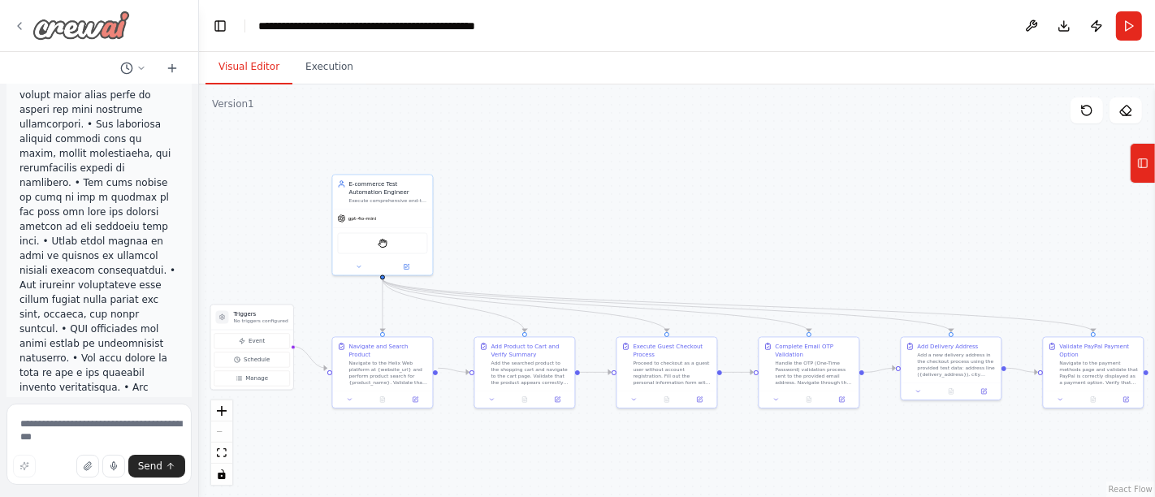
click at [21, 24] on icon at bounding box center [19, 25] width 13 height 13
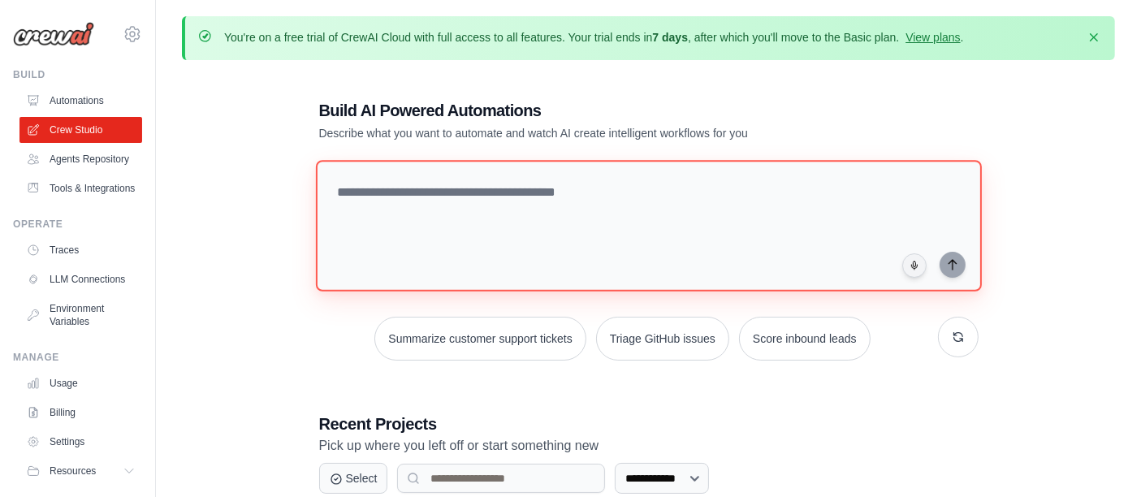
click at [478, 196] on textarea at bounding box center [648, 226] width 666 height 132
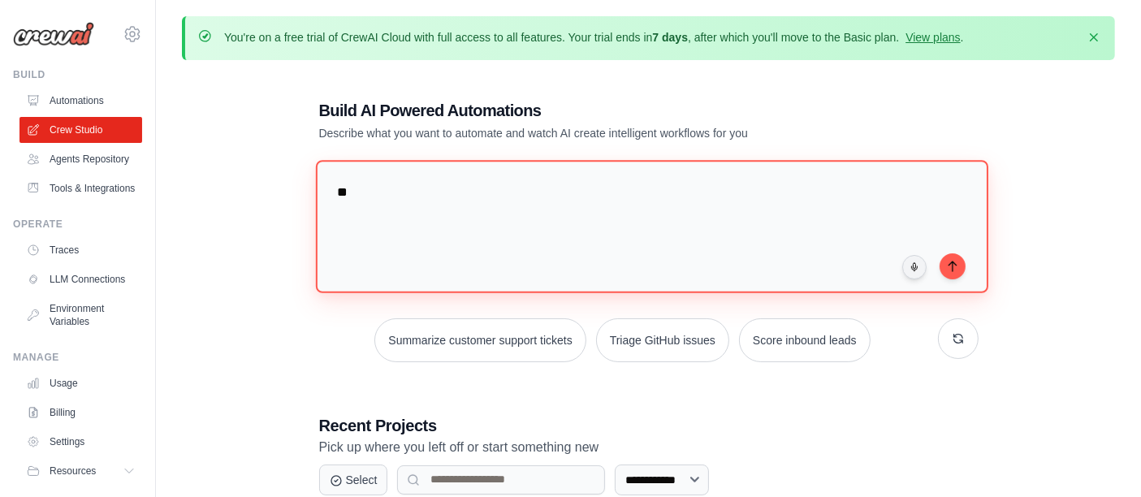
type textarea "*"
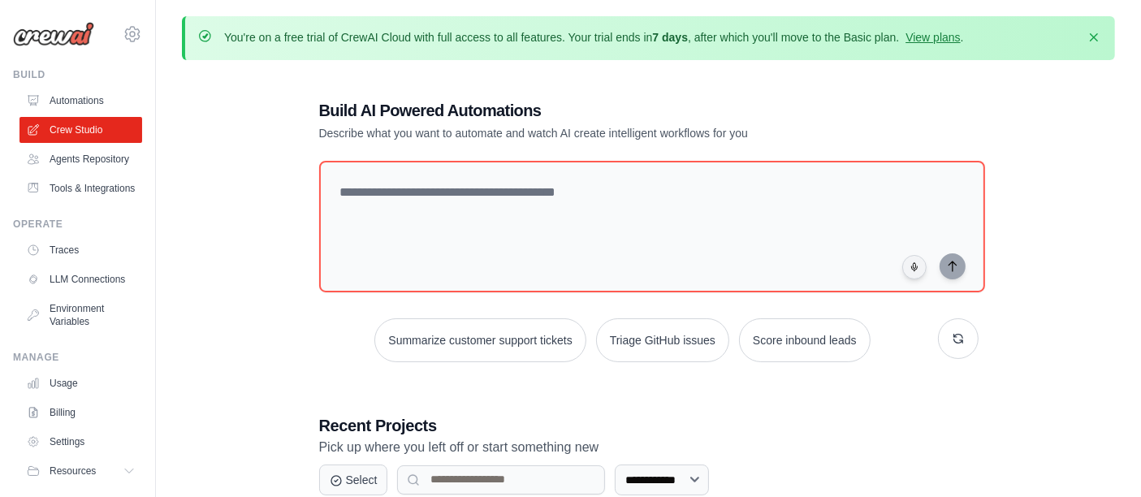
click at [190, 168] on div "**********" at bounding box center [648, 385] width 933 height 624
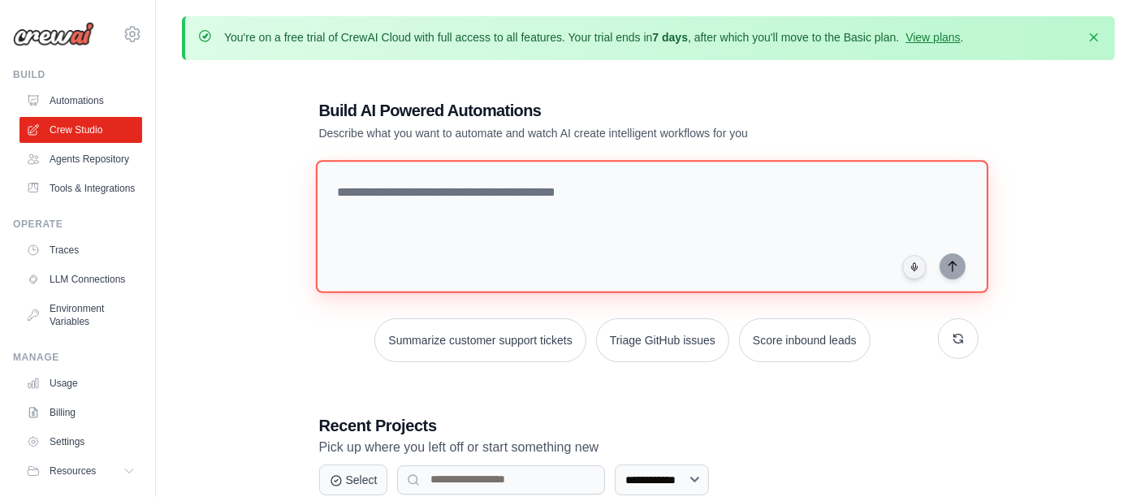
click at [492, 198] on textarea at bounding box center [651, 226] width 672 height 132
click at [494, 205] on textarea at bounding box center [651, 226] width 672 height 132
click at [457, 192] on textarea at bounding box center [651, 226] width 672 height 132
paste textarea "**********"
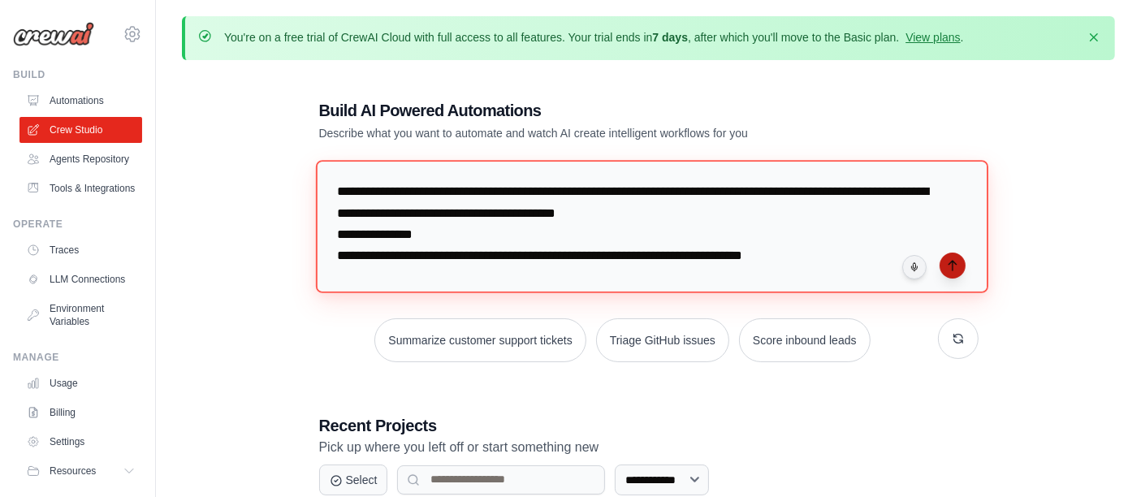
type textarea "**********"
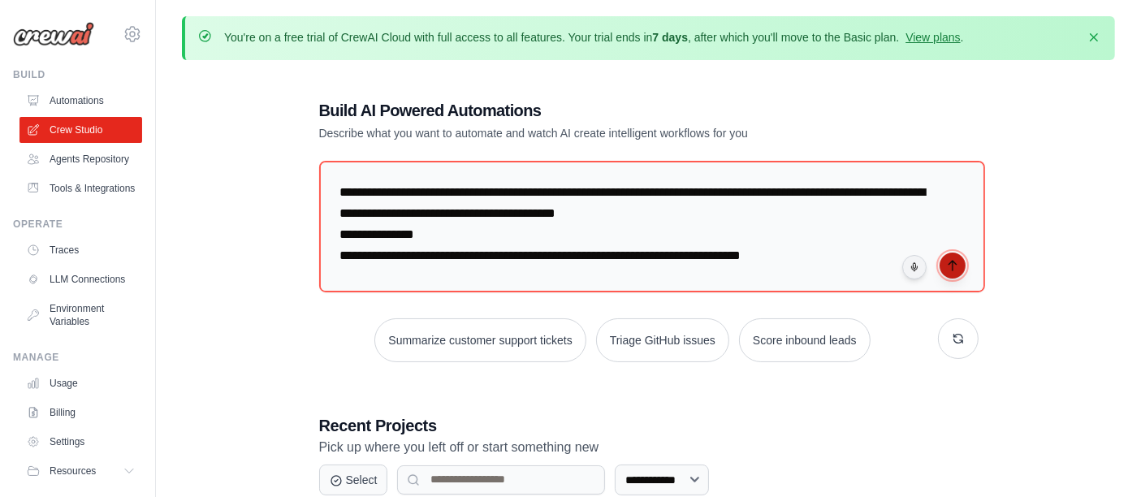
click at [949, 263] on icon "submit" at bounding box center [952, 265] width 13 height 13
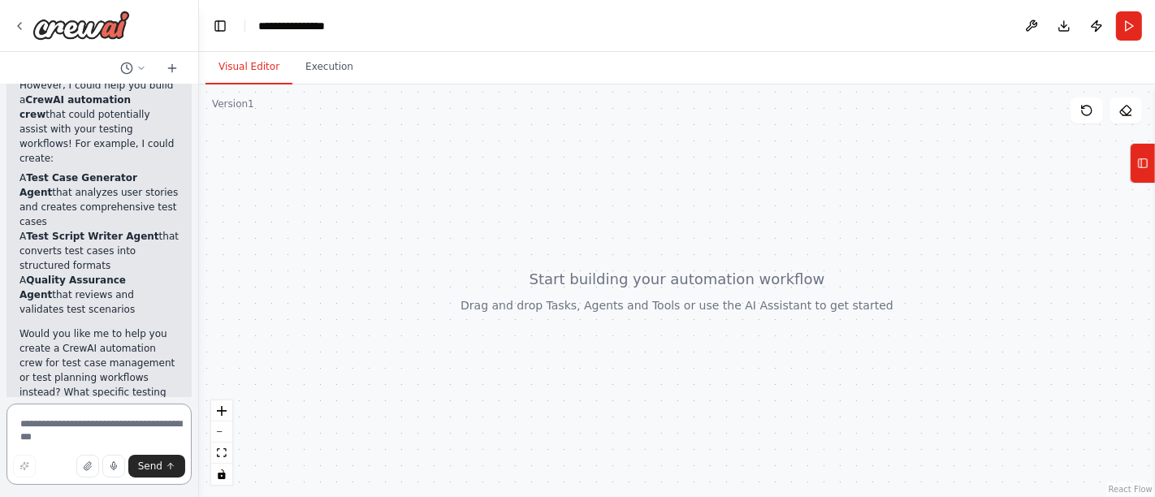
scroll to position [374, 0]
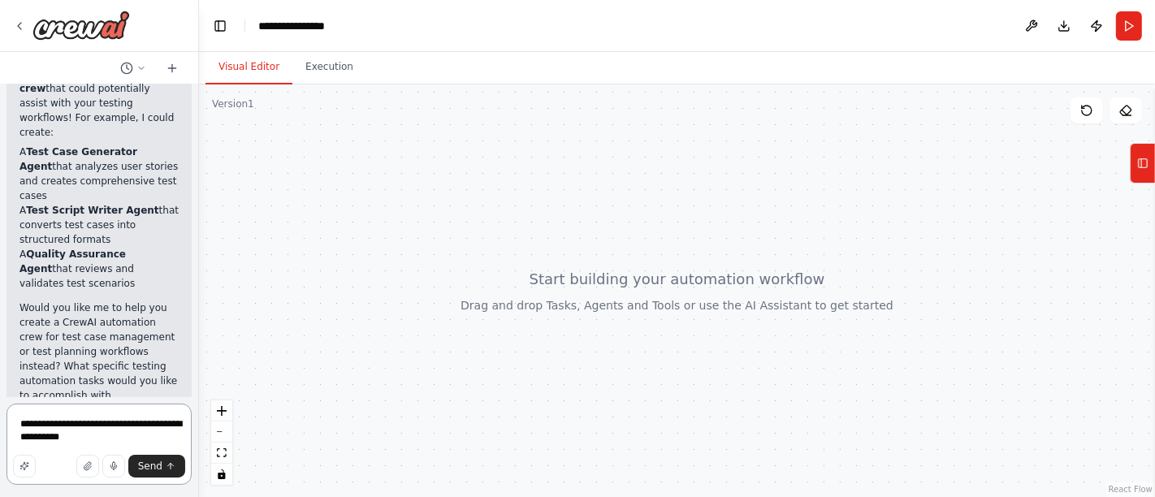
type textarea "**********"
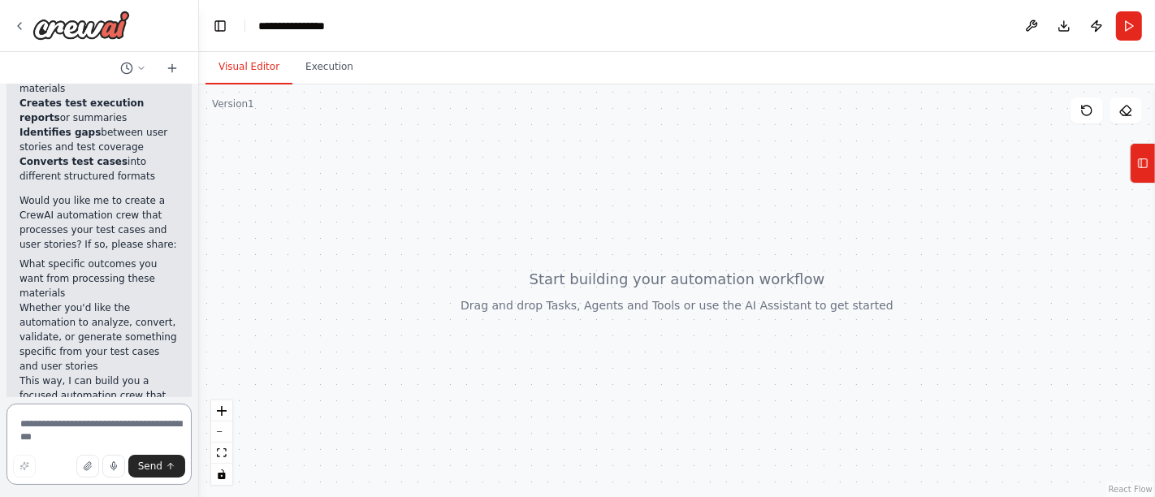
scroll to position [1098, 0]
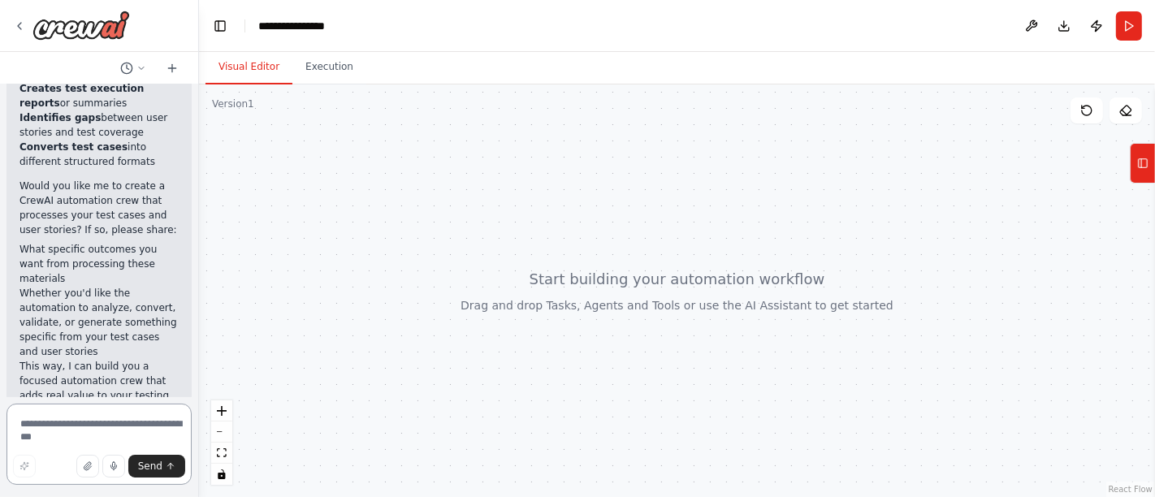
click at [88, 409] on textarea at bounding box center [98, 444] width 185 height 81
type textarea "***"
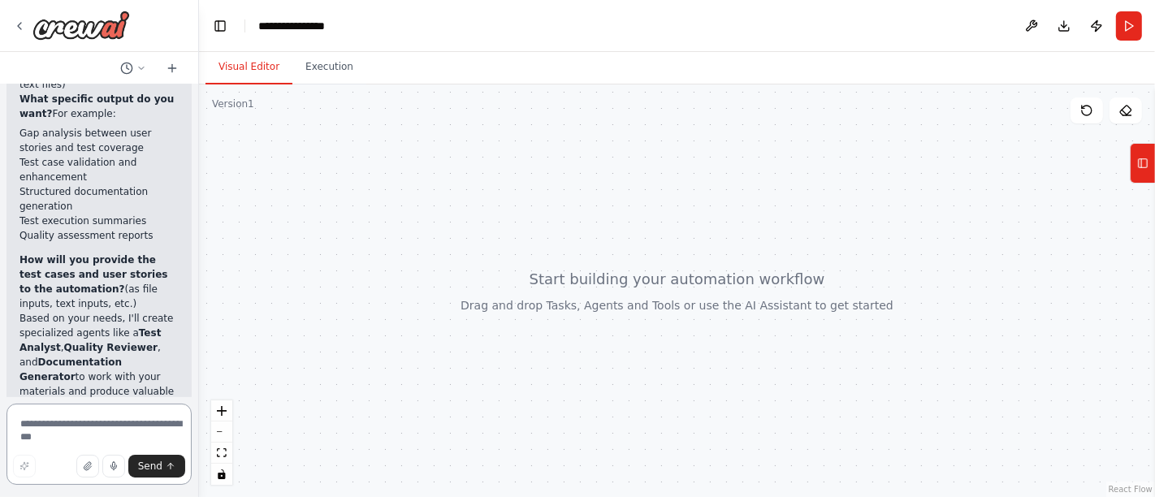
scroll to position [2006, 0]
click at [87, 418] on textarea at bounding box center [98, 444] width 185 height 81
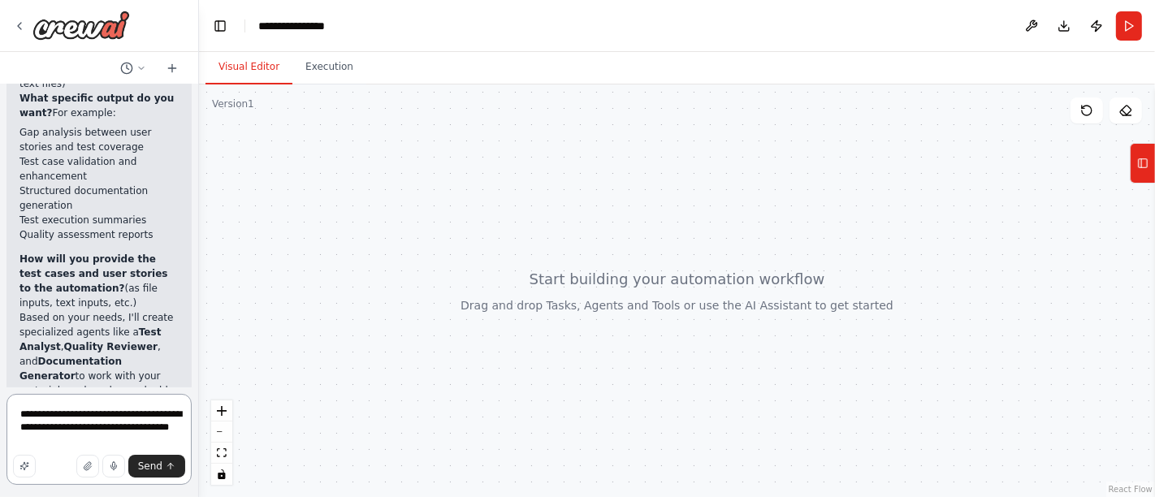
type textarea "**********"
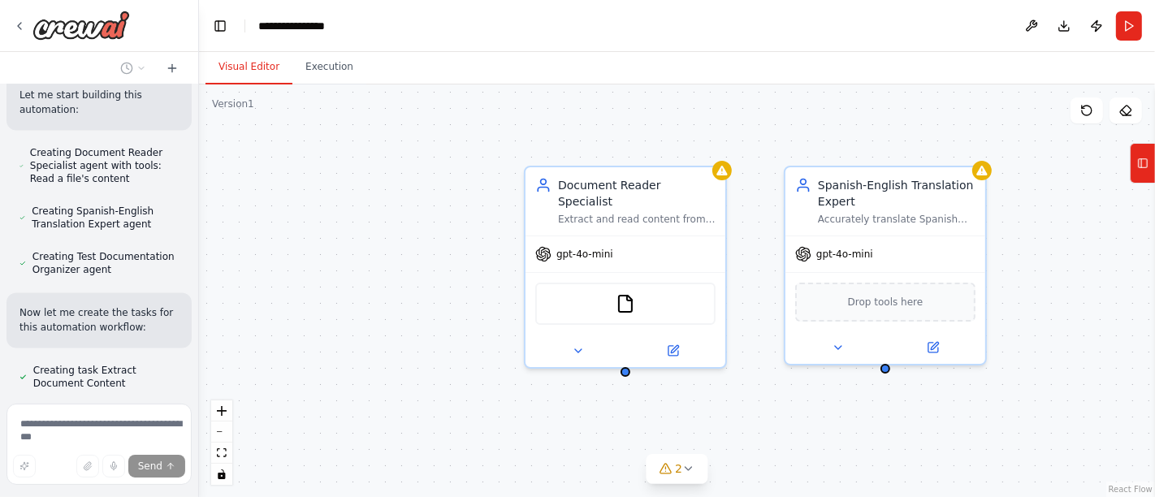
scroll to position [2838, 0]
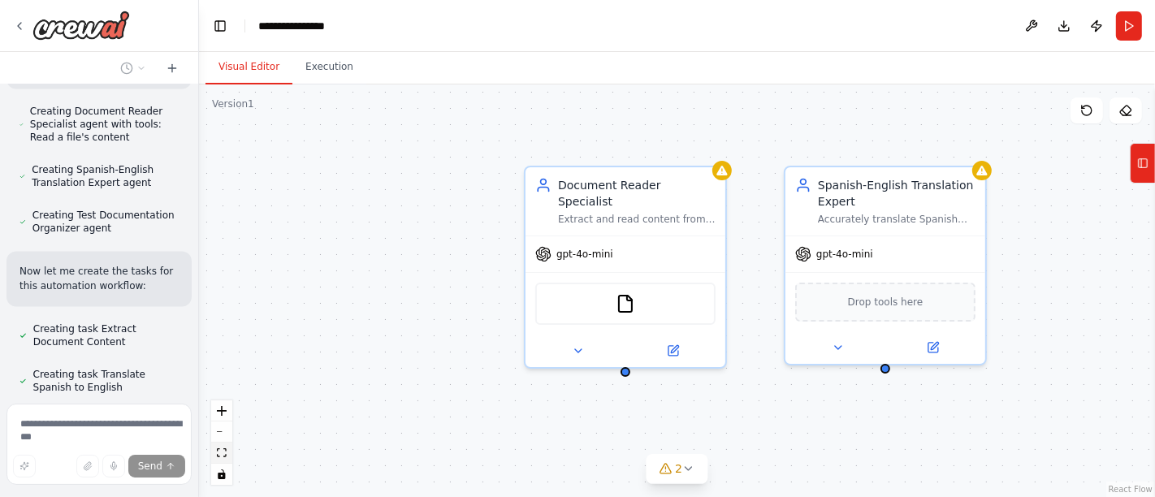
click at [213, 448] on button "fit view" at bounding box center [221, 453] width 21 height 21
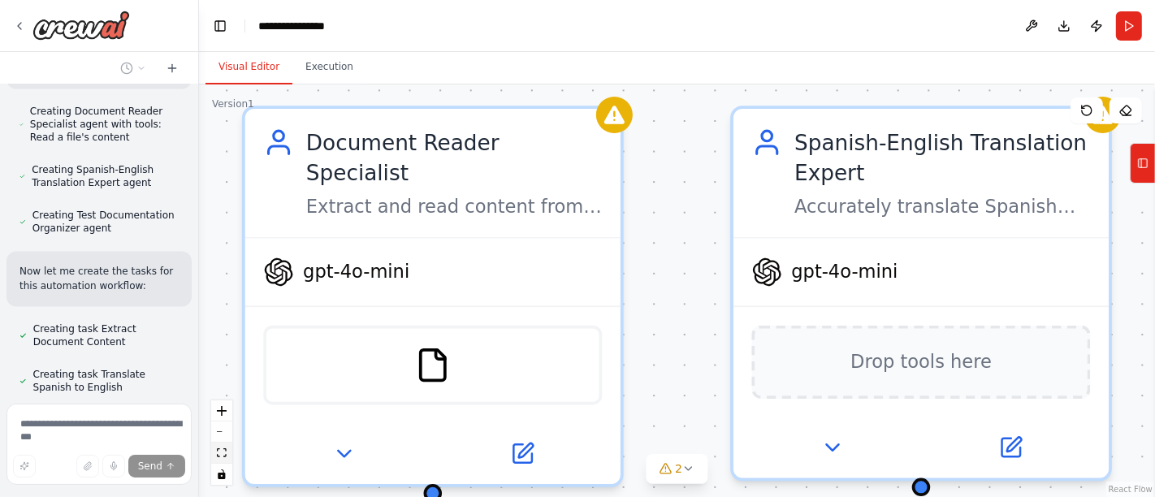
click at [224, 447] on button "fit view" at bounding box center [221, 453] width 21 height 21
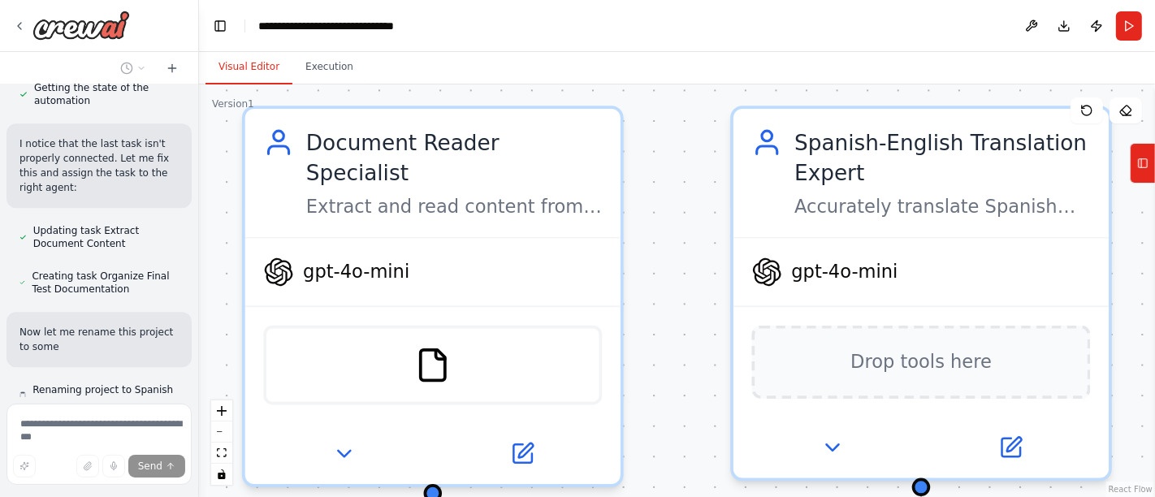
scroll to position [3427, 0]
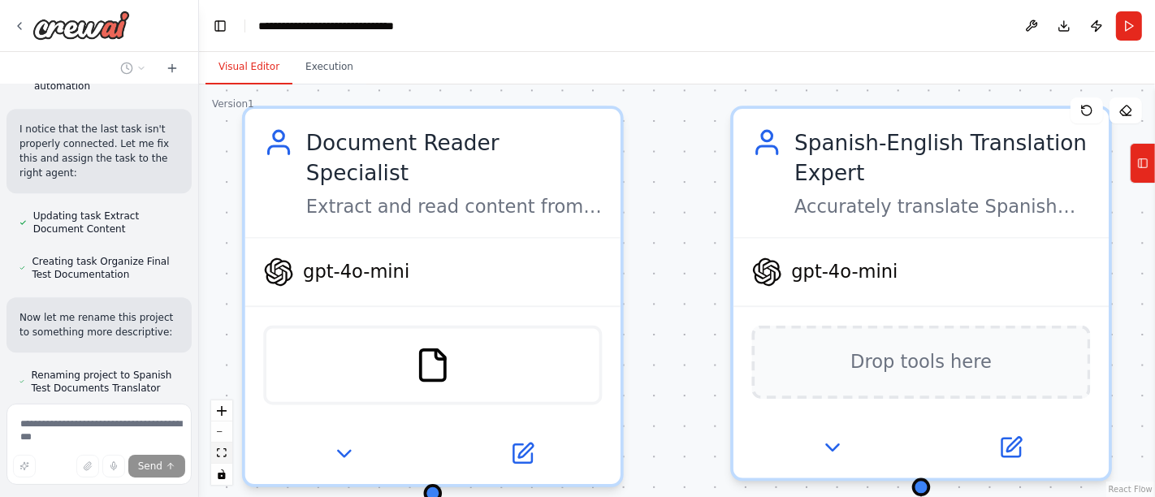
click at [227, 455] on button "fit view" at bounding box center [221, 453] width 21 height 21
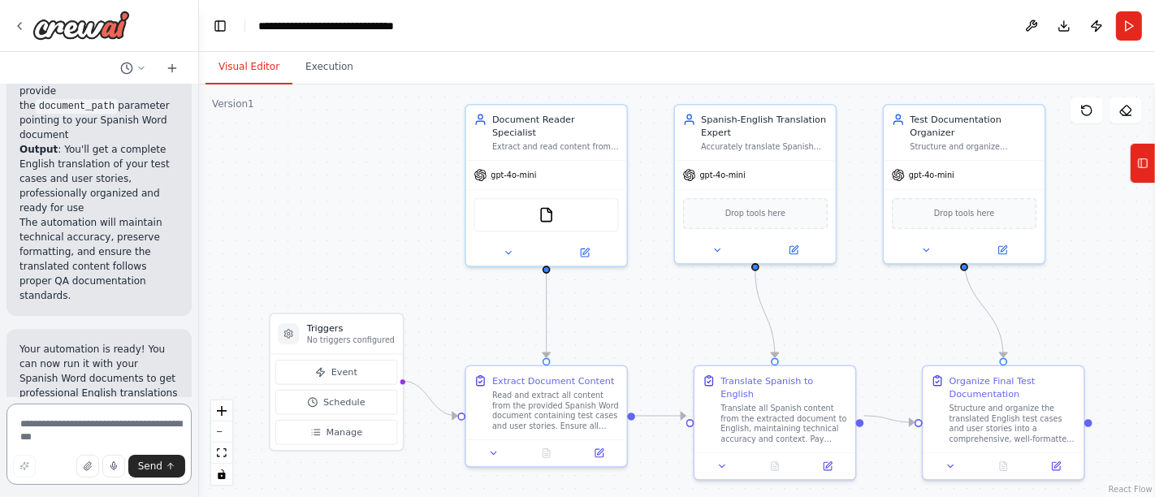
scroll to position [4191, 0]
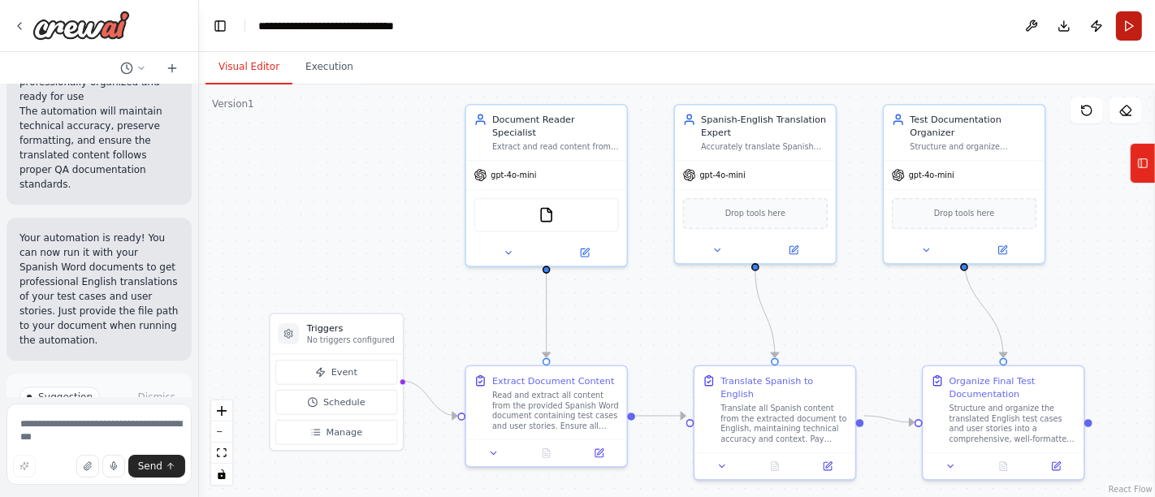
click at [1121, 19] on button "Run" at bounding box center [1129, 25] width 26 height 29
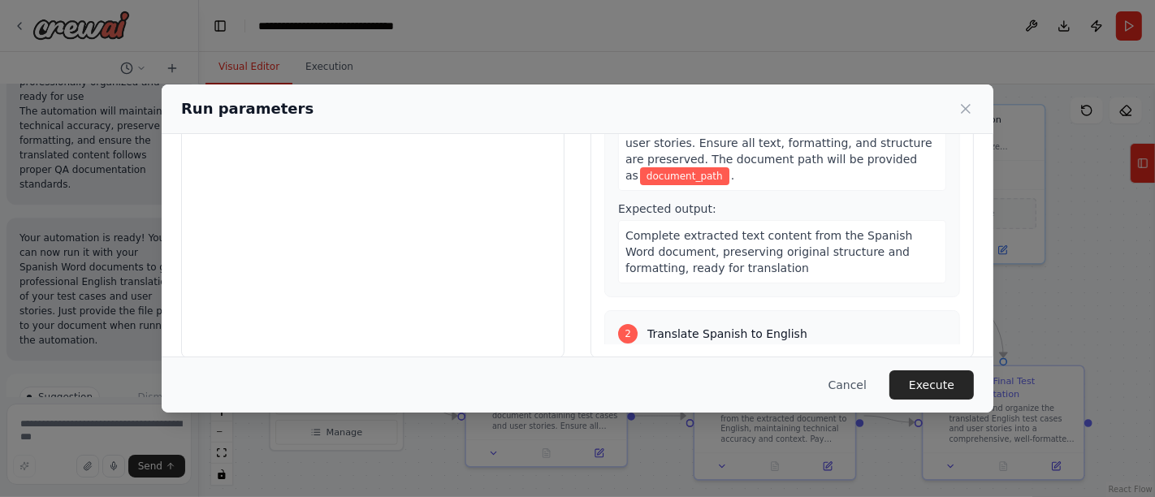
scroll to position [0, 0]
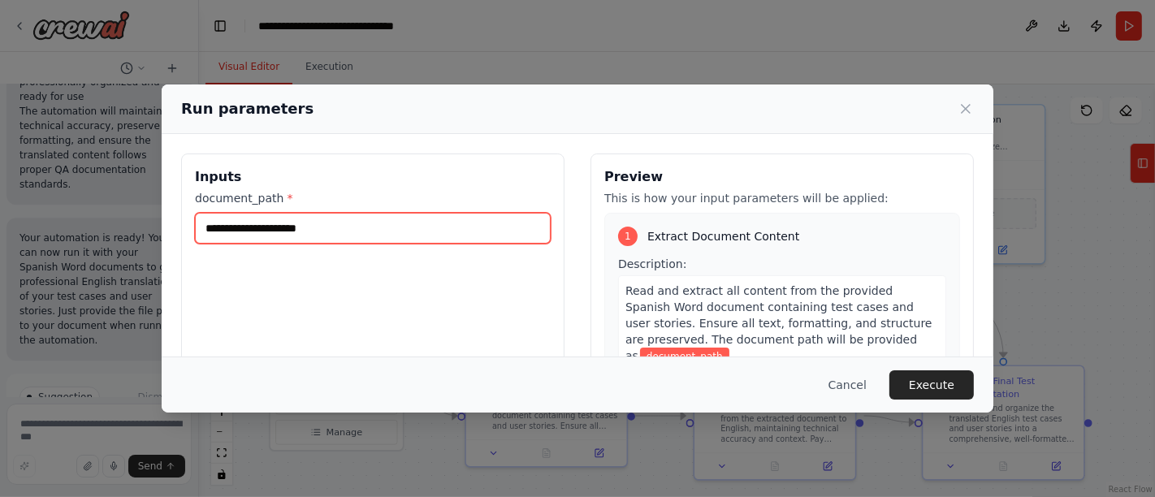
click at [300, 218] on input "document_path *" at bounding box center [373, 228] width 356 height 31
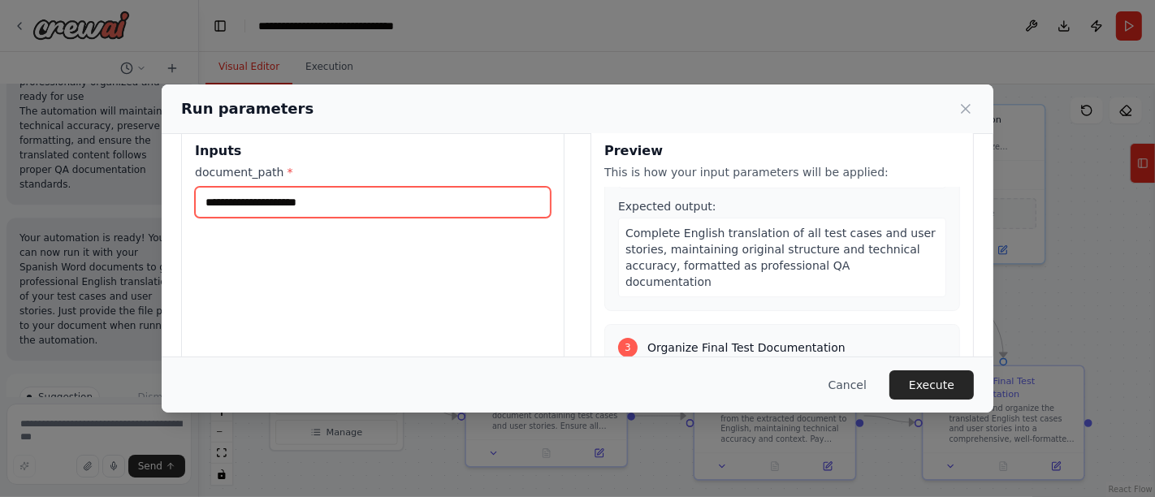
scroll to position [19, 0]
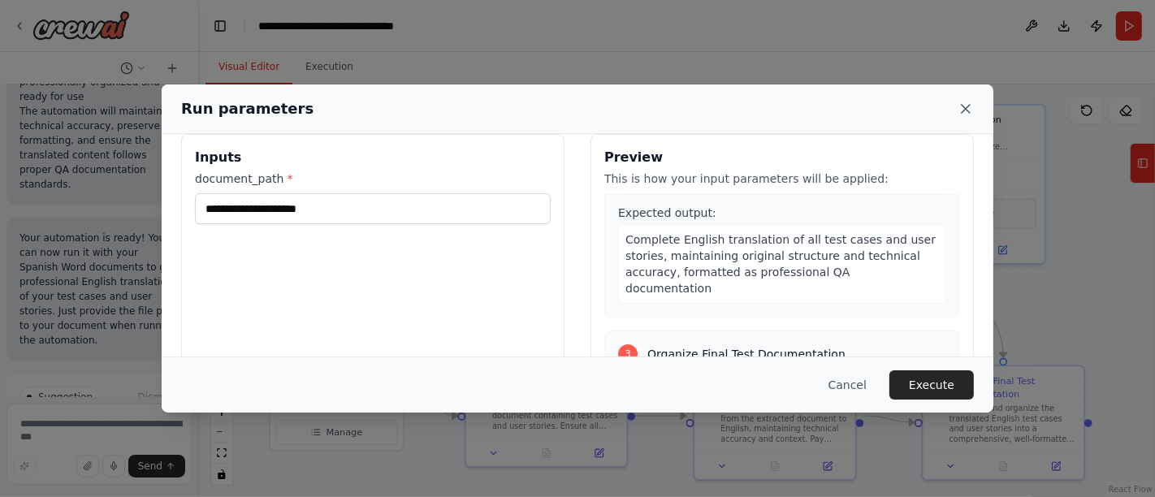
click at [966, 115] on icon at bounding box center [965, 109] width 16 height 16
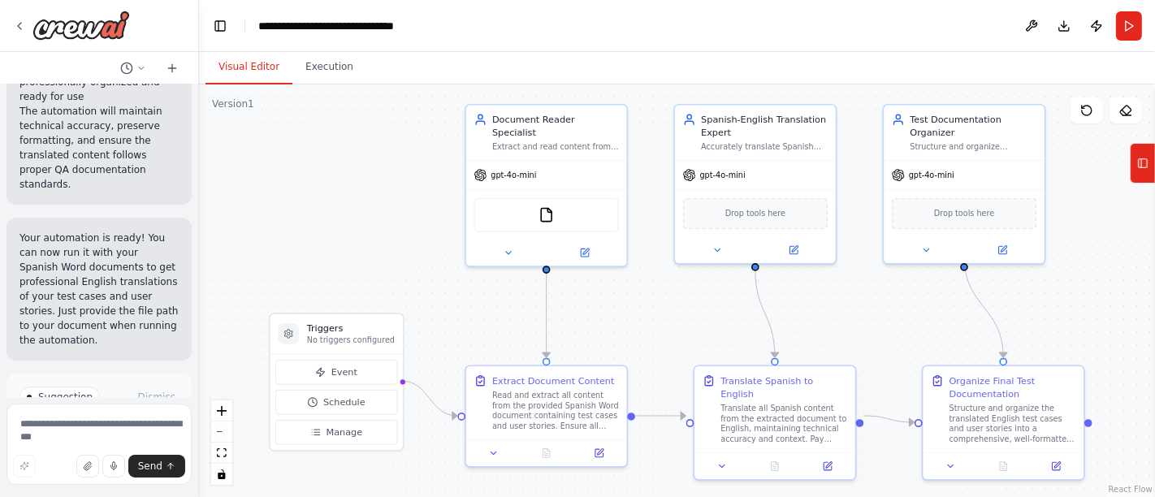
click at [1145, 166] on icon at bounding box center [1142, 163] width 11 height 26
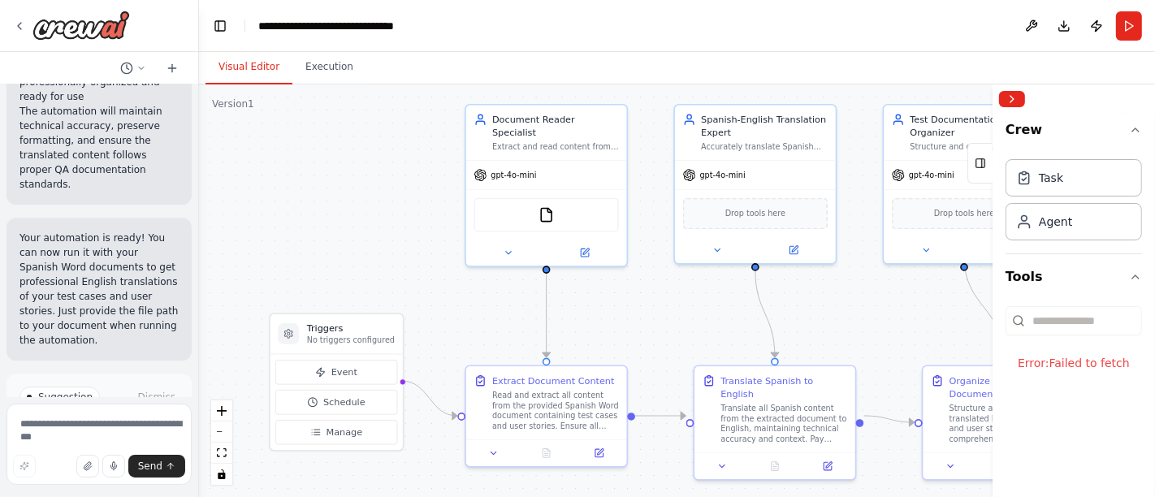
click at [1081, 367] on div "Error: Failed to fetch" at bounding box center [1073, 363] width 136 height 42
click at [1005, 98] on button "Collapse right sidebar" at bounding box center [1012, 99] width 26 height 16
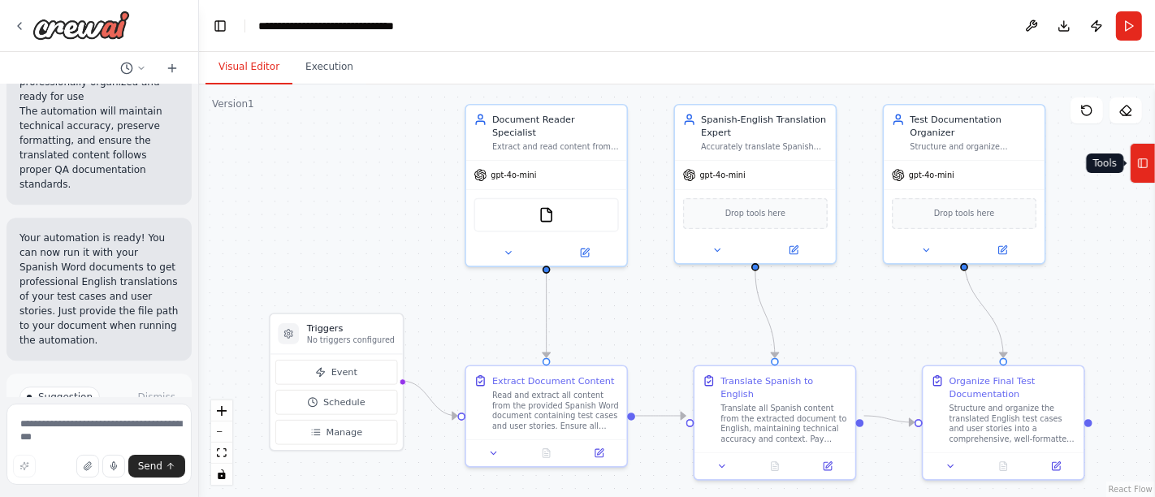
click at [1148, 157] on button "Tools" at bounding box center [1142, 163] width 25 height 41
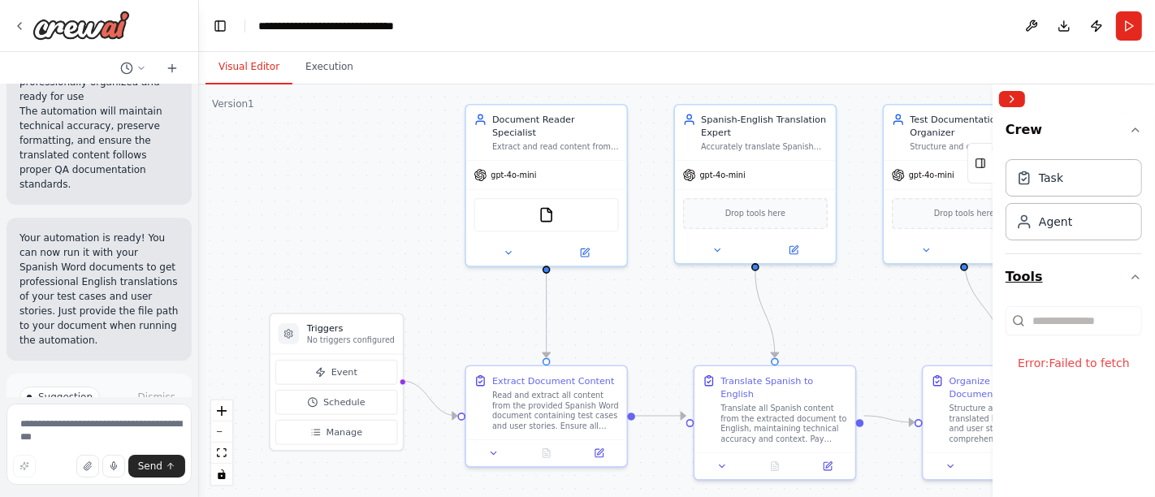
click at [1135, 276] on icon "button" at bounding box center [1135, 276] width 13 height 13
click at [1135, 276] on icon "button" at bounding box center [1135, 276] width 6 height 3
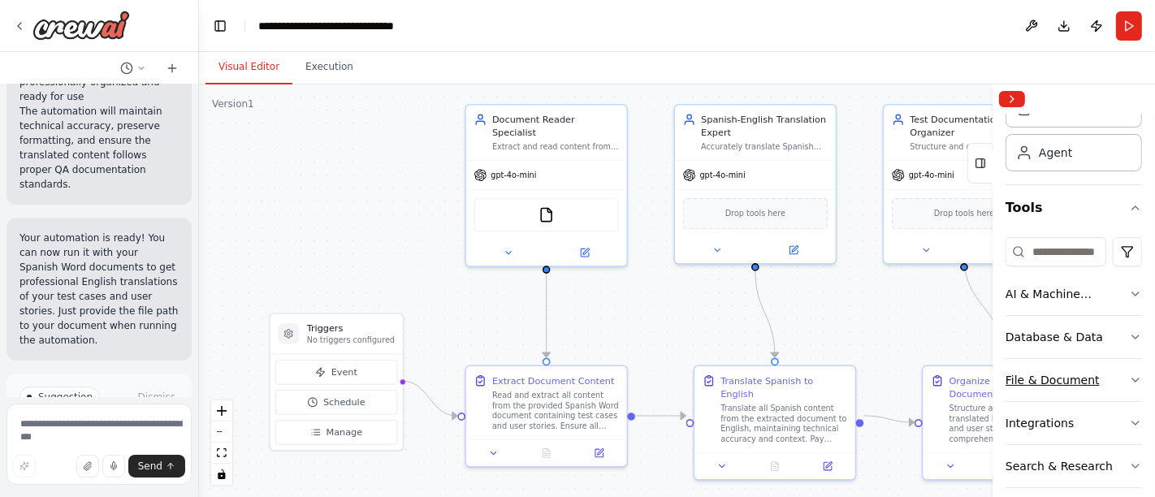
scroll to position [90, 0]
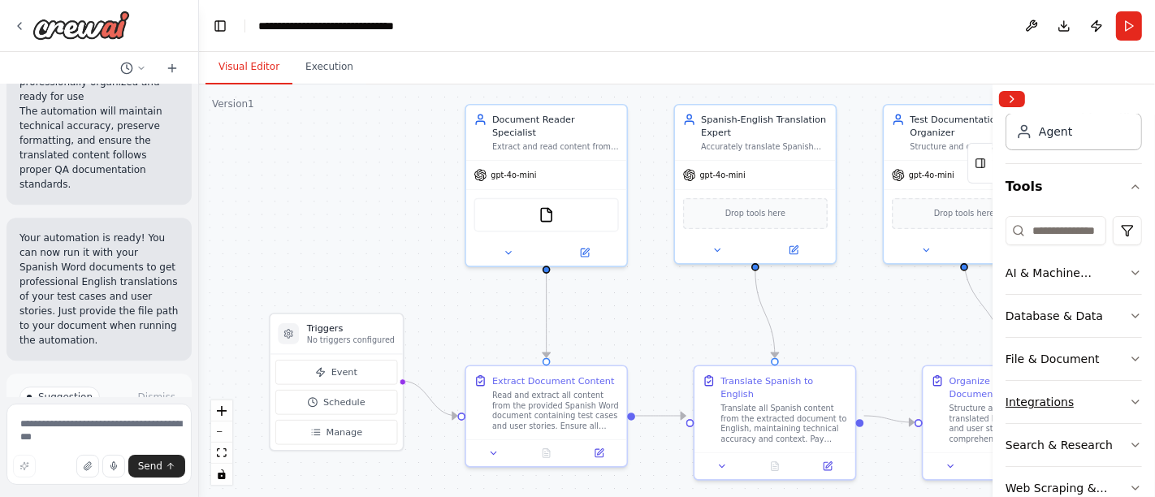
click at [1129, 396] on icon "button" at bounding box center [1135, 402] width 13 height 13
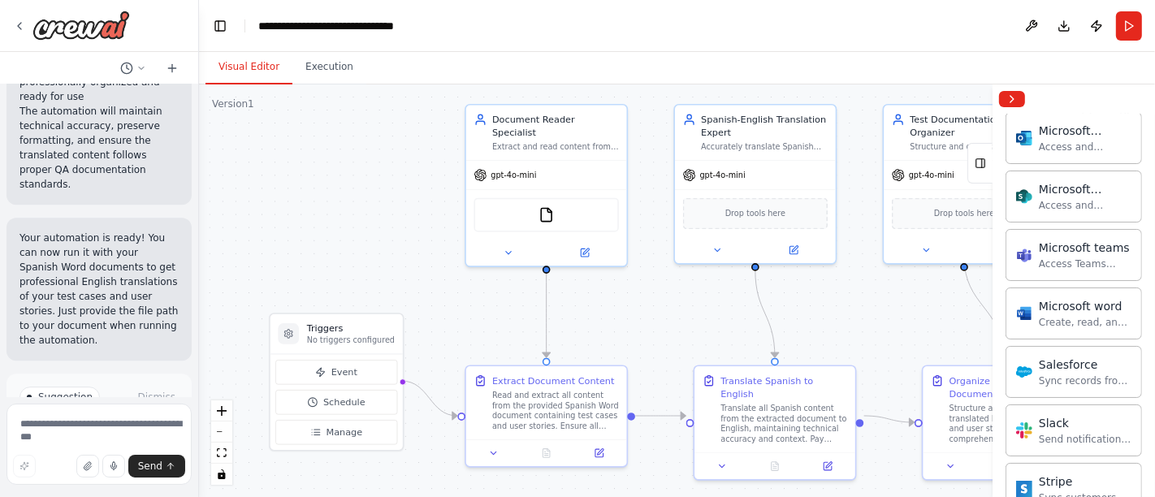
scroll to position [1083, 0]
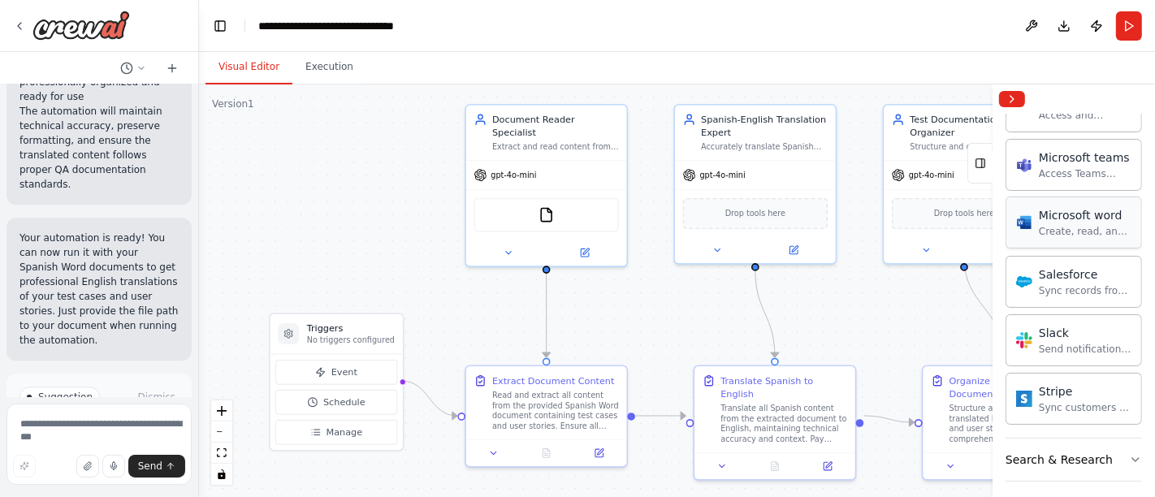
click at [1075, 213] on div "Microsoft word" at bounding box center [1085, 215] width 93 height 16
click at [1044, 214] on div "Microsoft word" at bounding box center [1085, 215] width 93 height 16
click at [564, 205] on img at bounding box center [558, 212] width 15 height 15
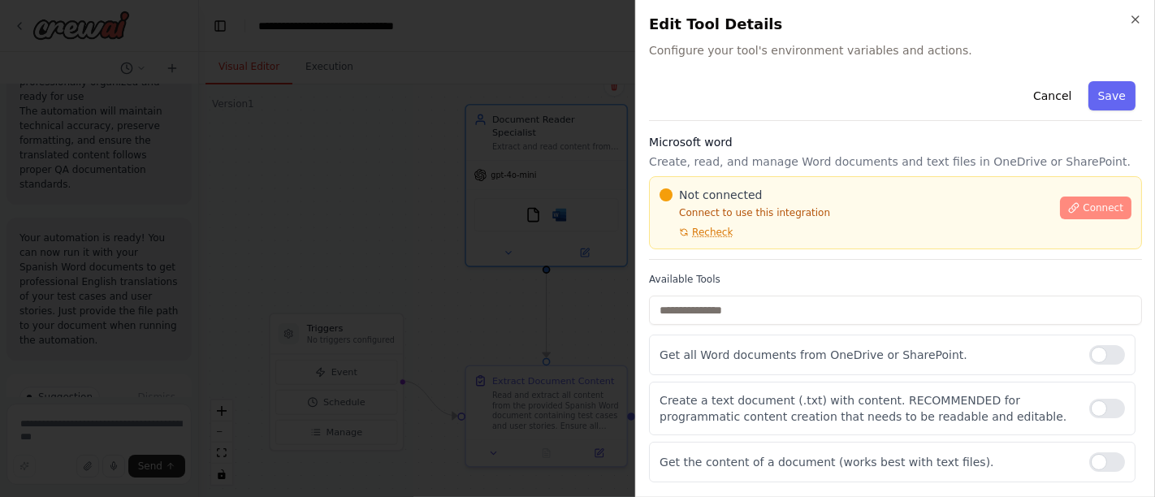
click at [1083, 206] on span "Connect" at bounding box center [1103, 207] width 41 height 13
click at [1136, 15] on icon "button" at bounding box center [1135, 19] width 13 height 13
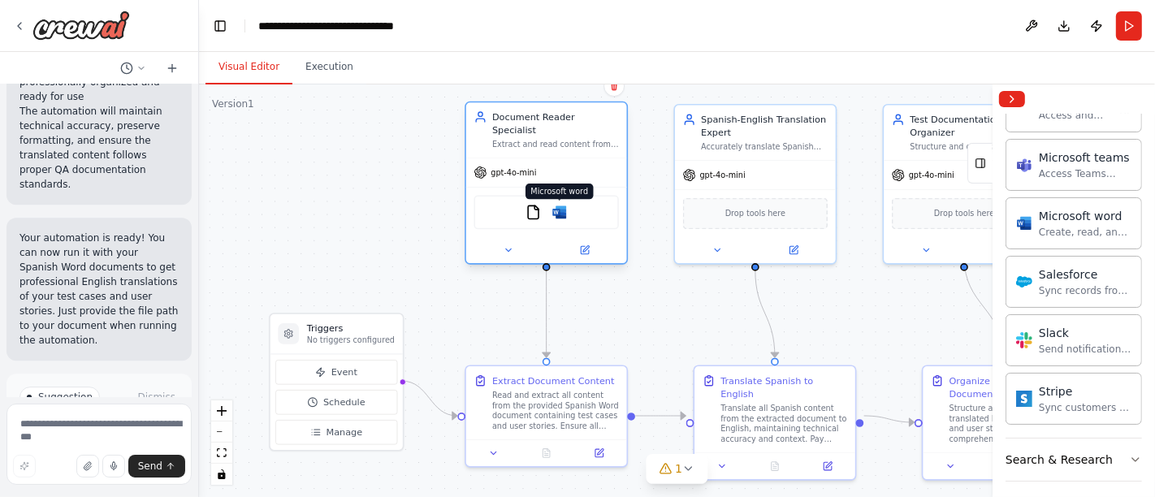
click at [563, 205] on img at bounding box center [558, 212] width 15 height 15
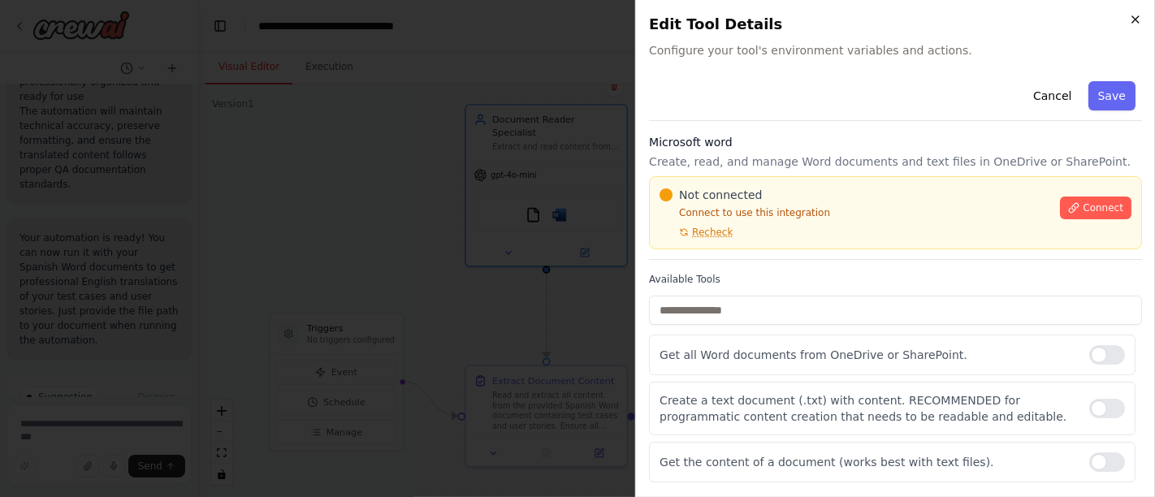
click at [1139, 13] on icon "button" at bounding box center [1135, 19] width 13 height 13
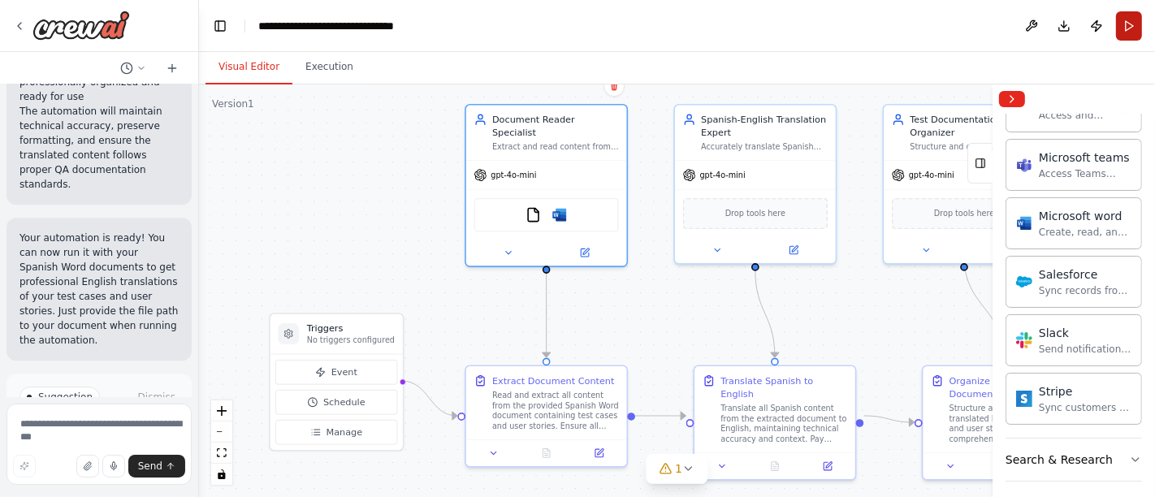
click at [1122, 24] on button "Run" at bounding box center [1129, 25] width 26 height 29
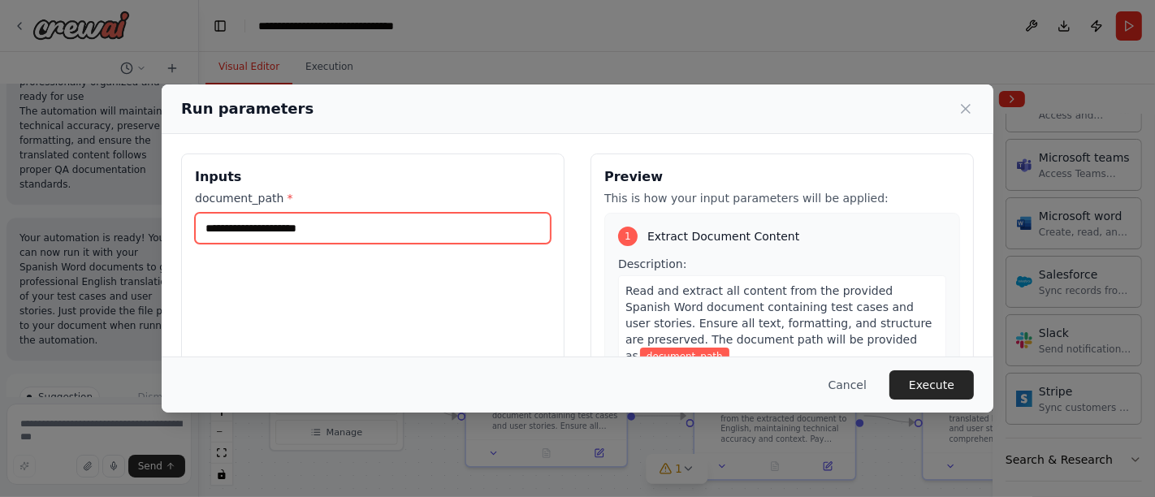
click at [383, 231] on input "document_path *" at bounding box center [373, 228] width 356 height 31
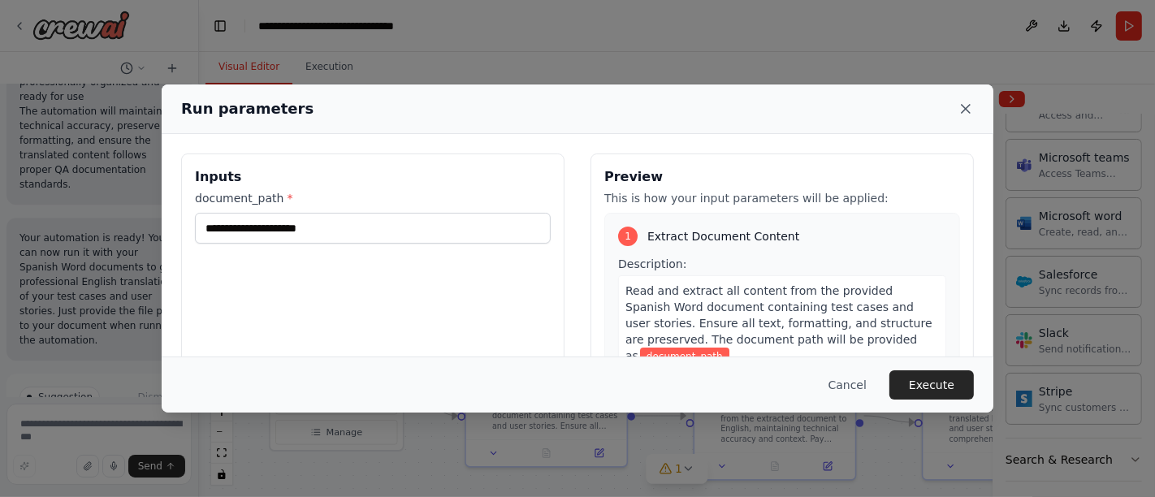
click at [971, 106] on icon at bounding box center [965, 109] width 16 height 16
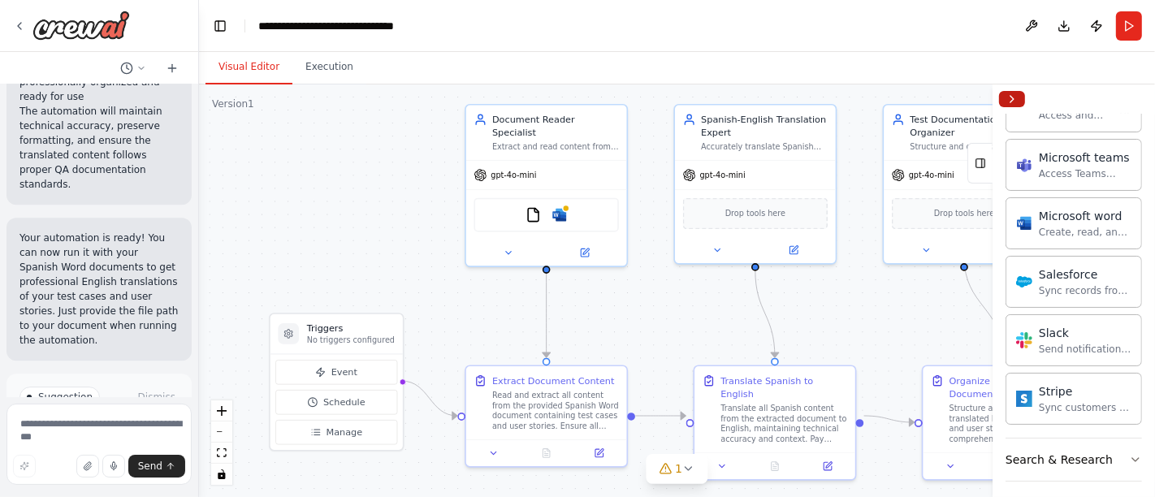
click at [1003, 102] on button "Collapse right sidebar" at bounding box center [1012, 99] width 26 height 16
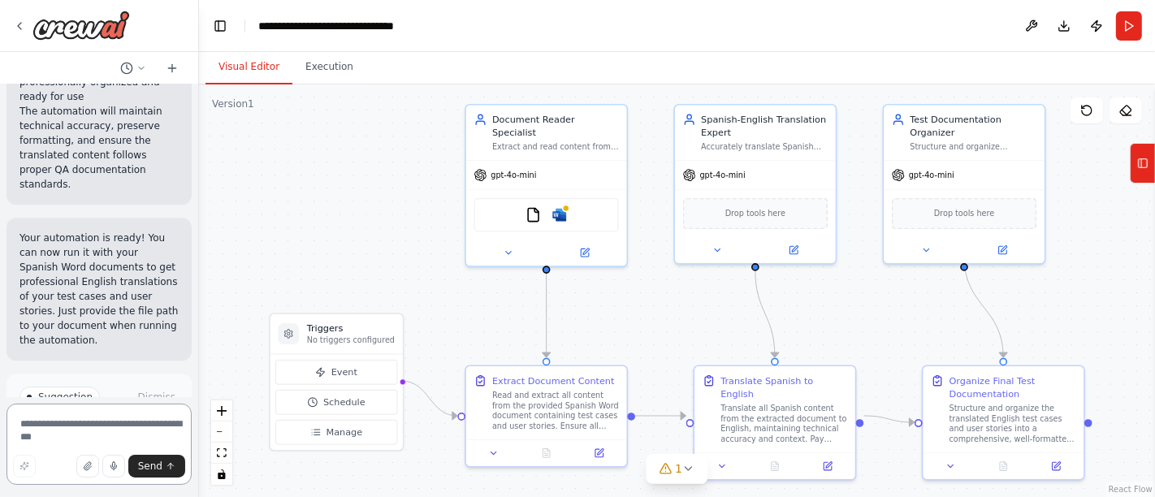
click at [97, 423] on textarea at bounding box center [98, 444] width 185 height 81
drag, startPoint x: 115, startPoint y: 423, endPoint x: 0, endPoint y: 430, distance: 115.6
click at [0, 430] on div "You are an agent that you should give the automation Scripts which are executab…" at bounding box center [99, 248] width 199 height 497
click at [128, 434] on textarea "**********" at bounding box center [98, 444] width 185 height 81
type textarea "**********"
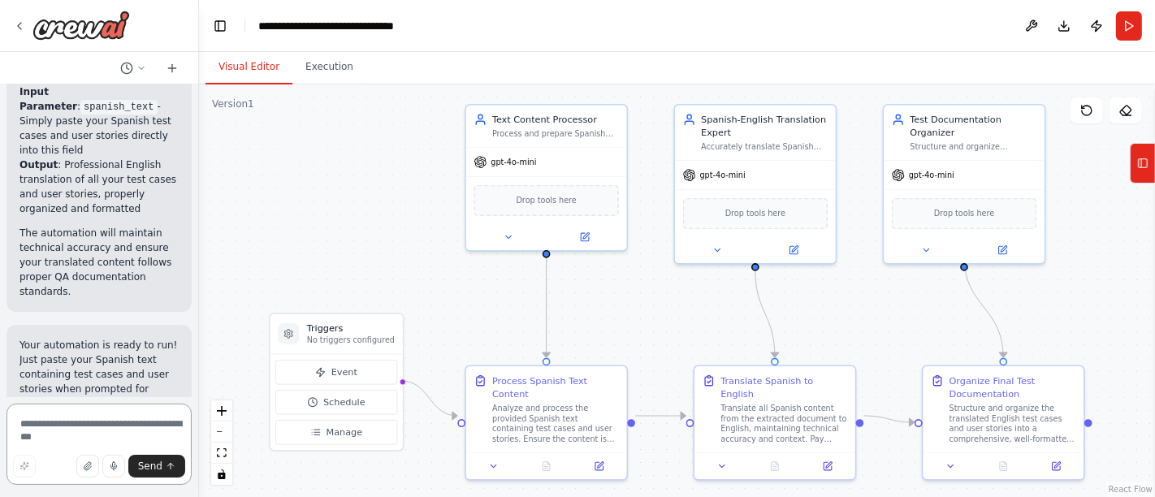
scroll to position [5282, 0]
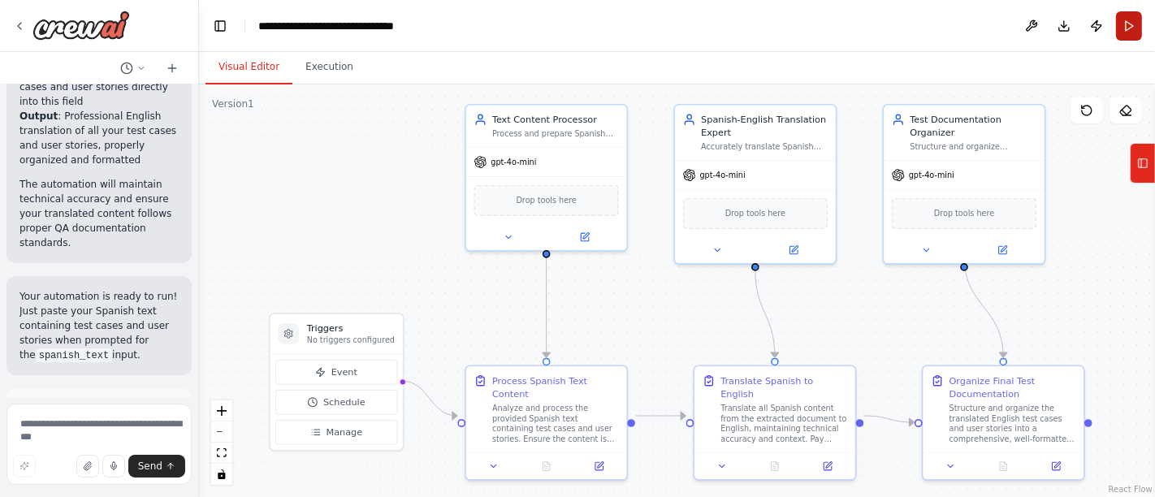
click at [1130, 26] on button "Run" at bounding box center [1129, 25] width 26 height 29
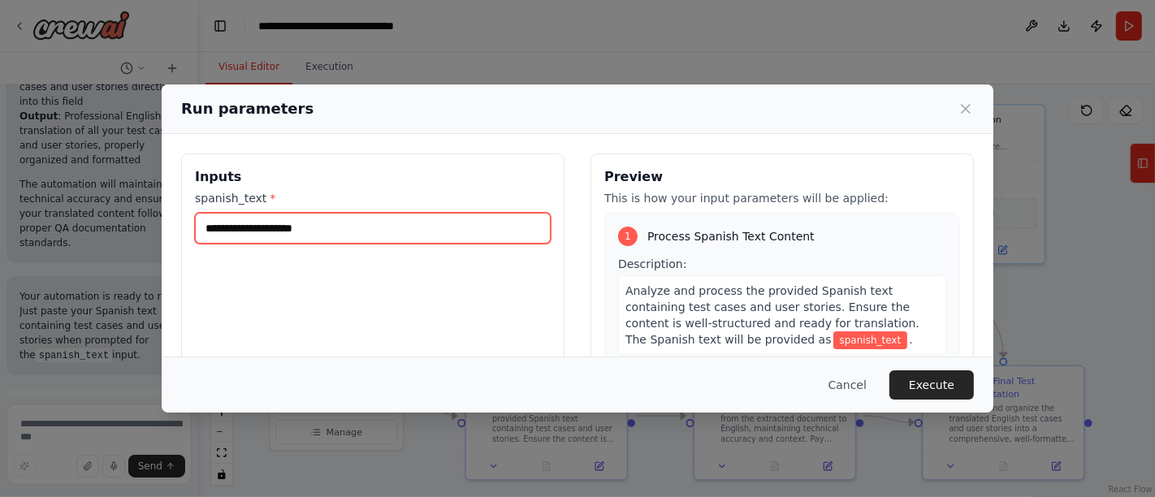
click at [287, 223] on input "spanish_text *" at bounding box center [373, 228] width 356 height 31
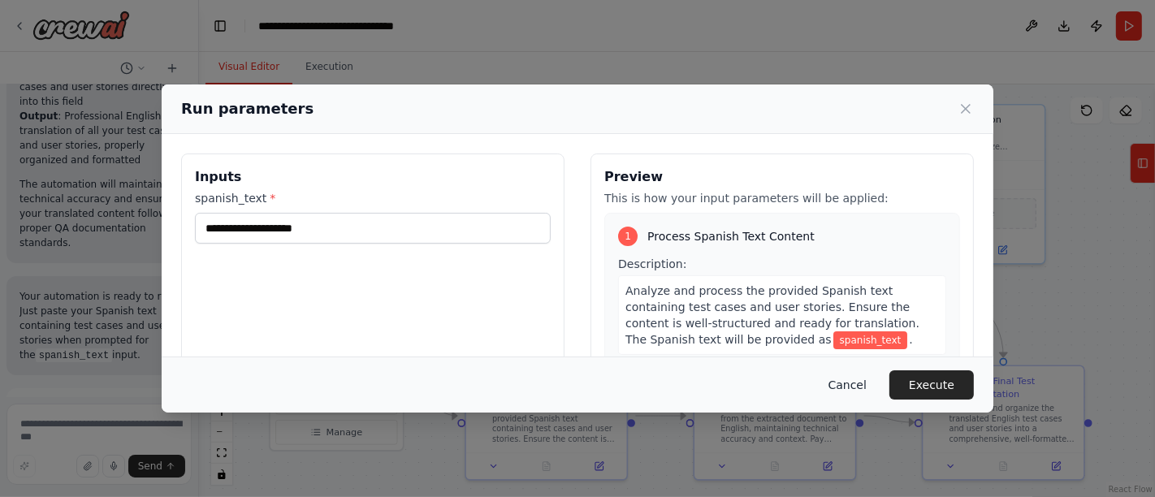
click at [858, 383] on button "Cancel" at bounding box center [847, 384] width 64 height 29
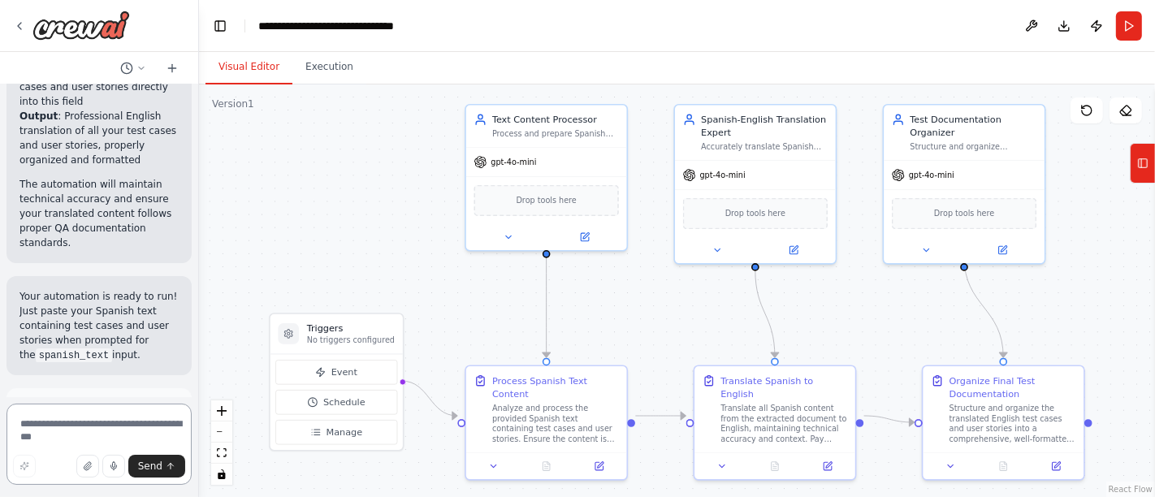
click at [114, 434] on textarea at bounding box center [98, 444] width 185 height 81
type textarea "**********"
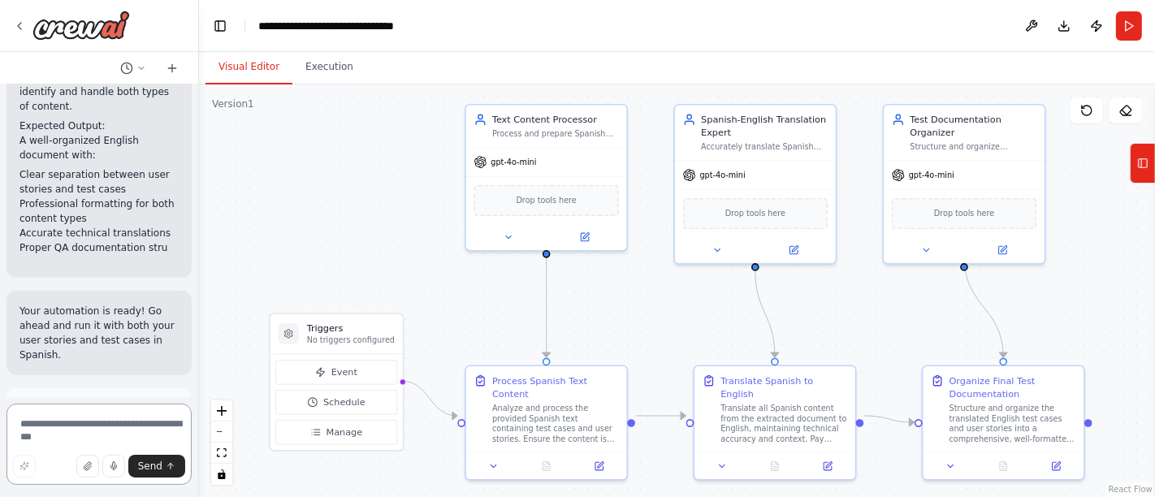
scroll to position [6261, 0]
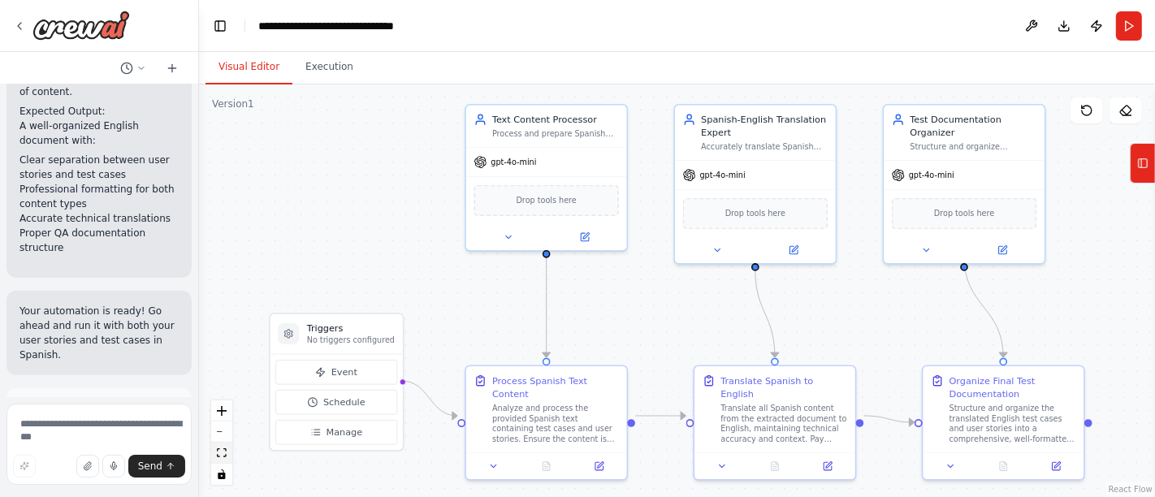
click at [223, 456] on icon "fit view" at bounding box center [222, 452] width 10 height 9
click at [221, 450] on icon "fit view" at bounding box center [222, 452] width 10 height 9
click at [1143, 161] on icon at bounding box center [1142, 163] width 11 height 26
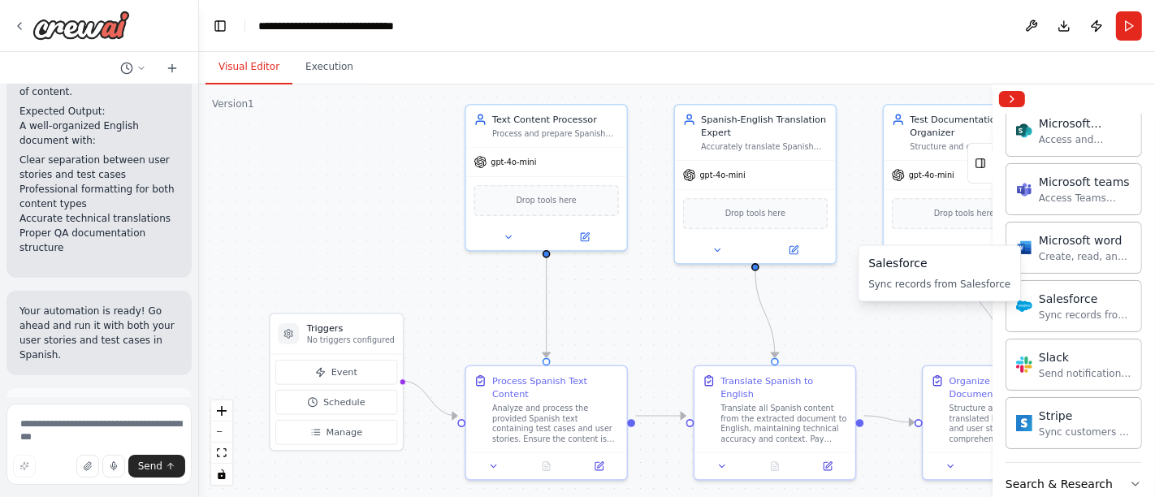
scroll to position [1083, 0]
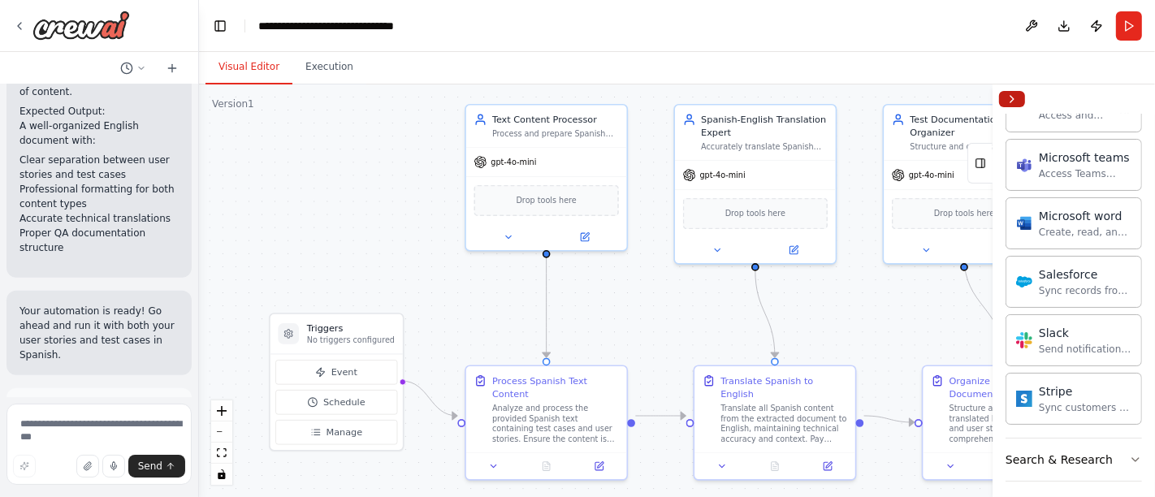
click at [1014, 98] on button "Collapse right sidebar" at bounding box center [1012, 99] width 26 height 16
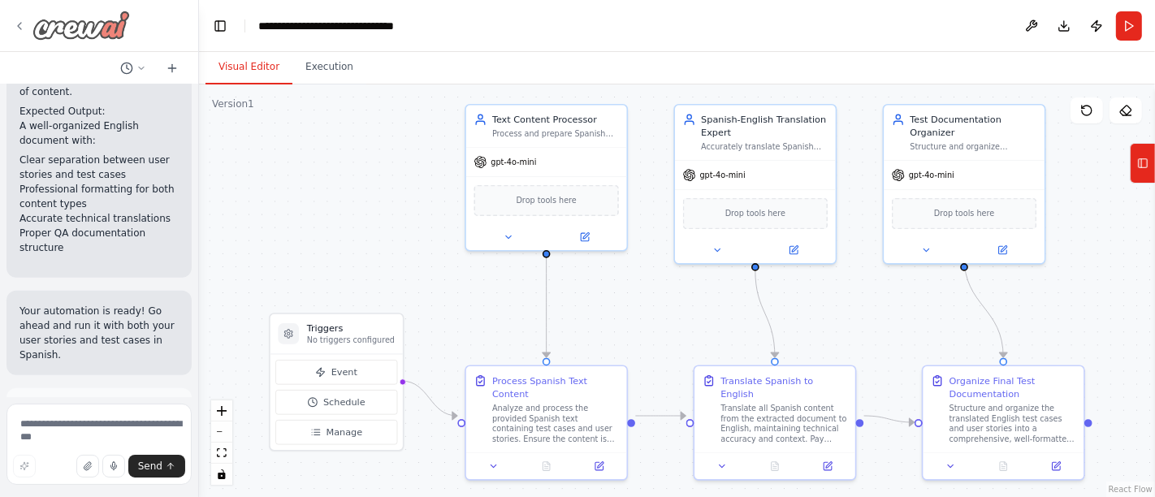
click at [21, 19] on icon at bounding box center [19, 25] width 13 height 13
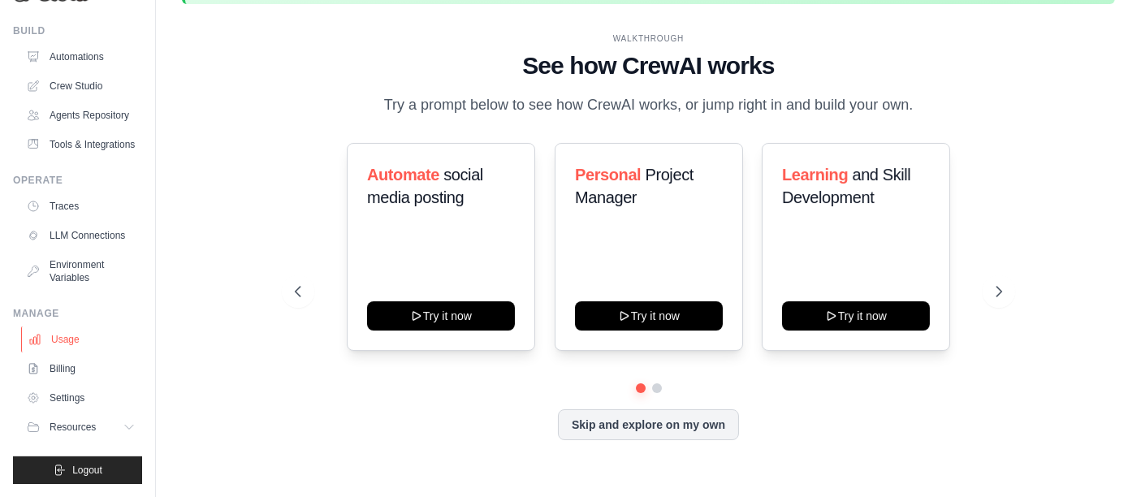
scroll to position [81, 0]
click at [72, 467] on span "Logout" at bounding box center [87, 470] width 30 height 13
